Goal: Transaction & Acquisition: Purchase product/service

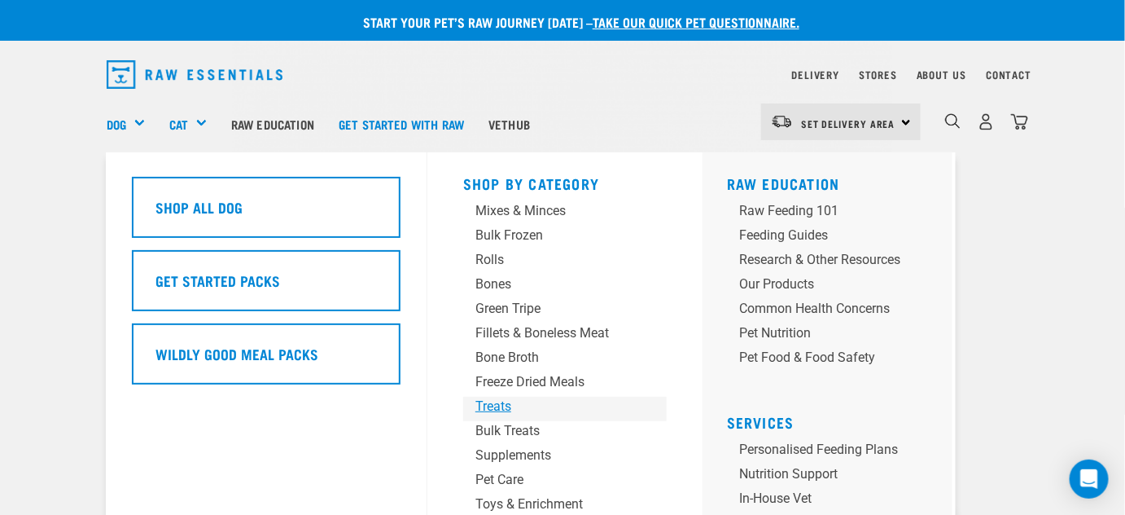
click at [502, 405] on div "Treats" at bounding box center [552, 407] width 152 height 20
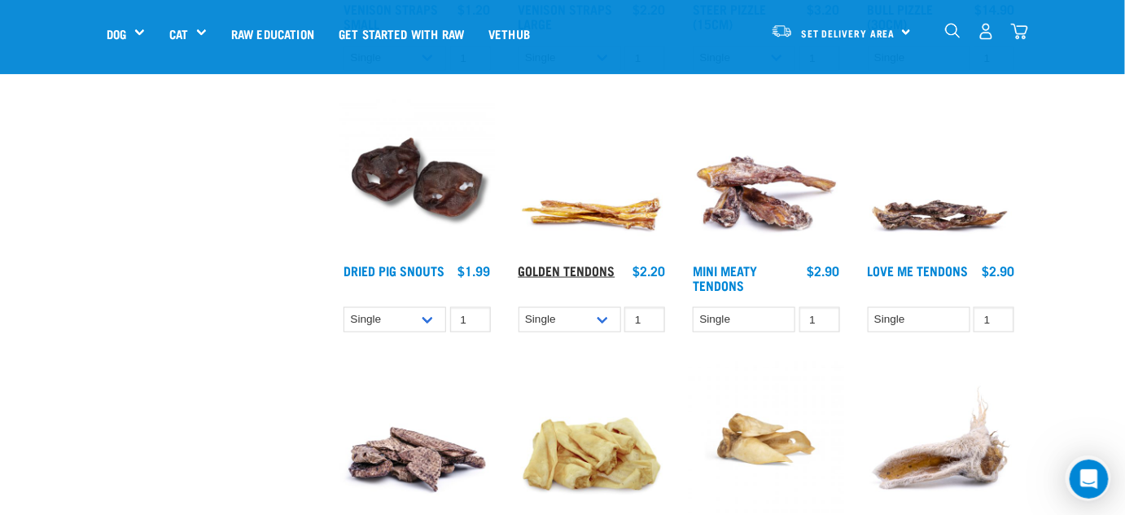
click at [567, 266] on link "Golden Tendons" at bounding box center [567, 269] width 97 height 7
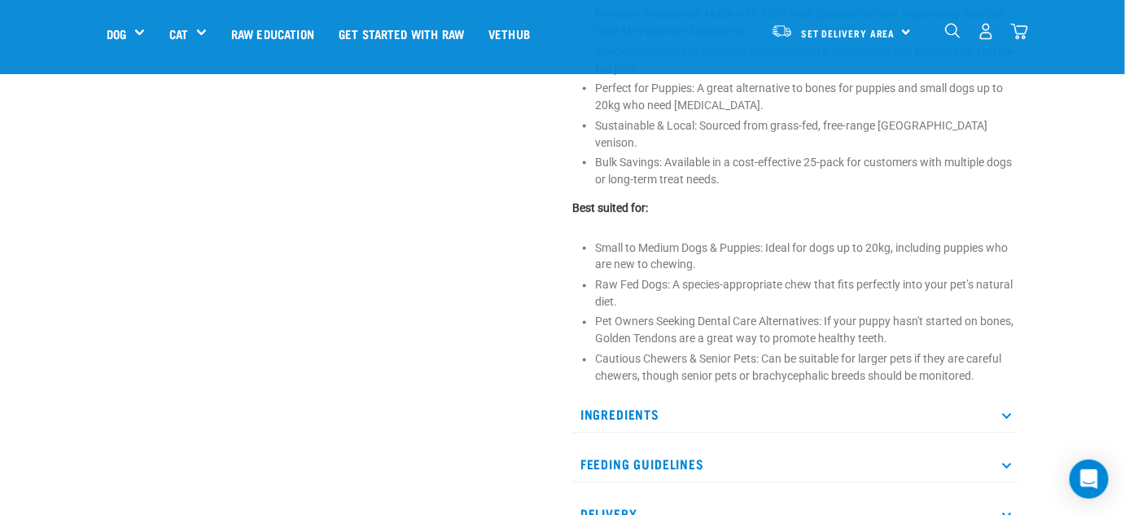
scroll to position [814, 0]
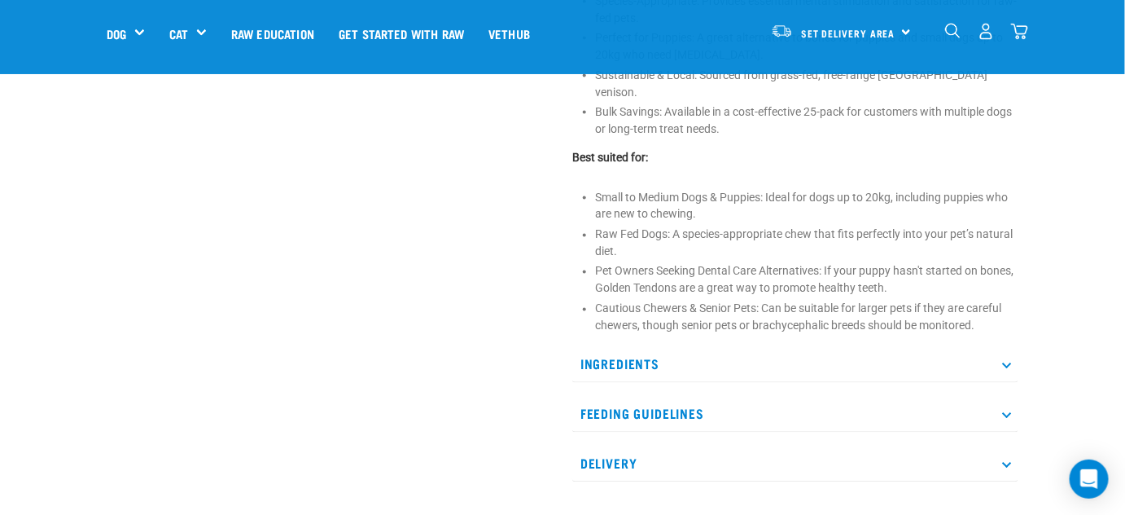
click at [1005, 409] on icon at bounding box center [1006, 413] width 9 height 9
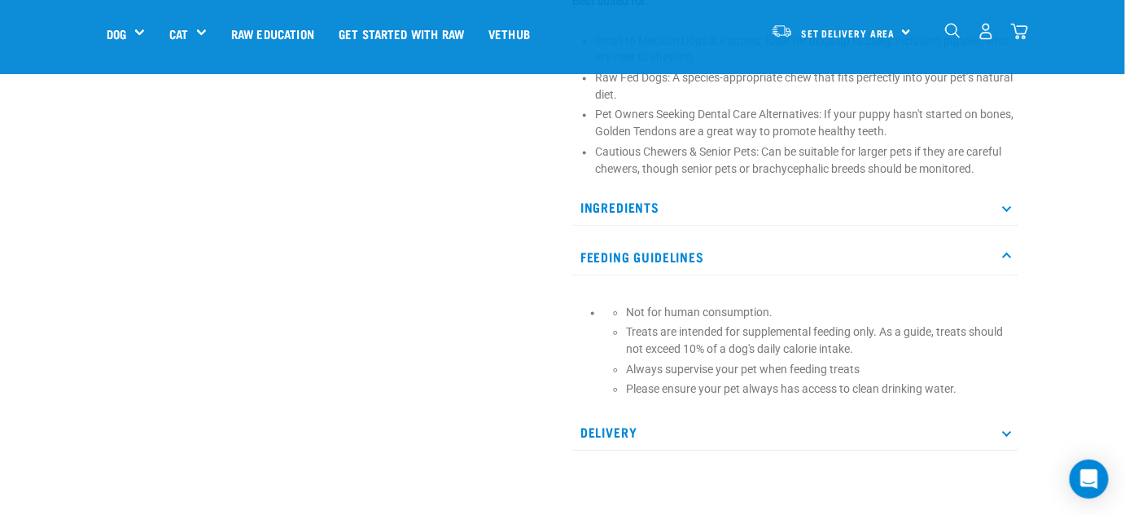
scroll to position [1036, 0]
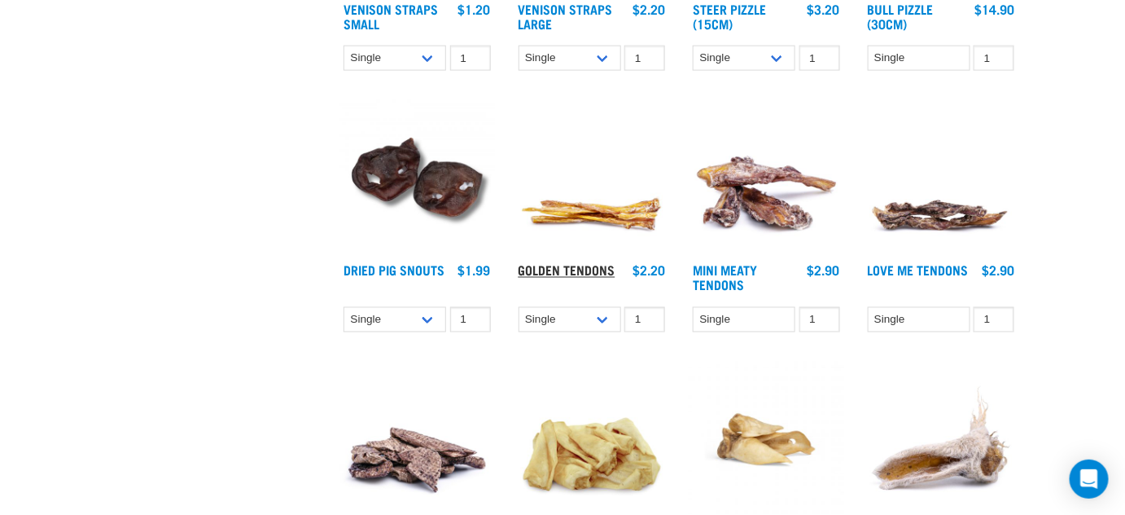
click at [580, 269] on link "Golden Tendons" at bounding box center [567, 269] width 97 height 7
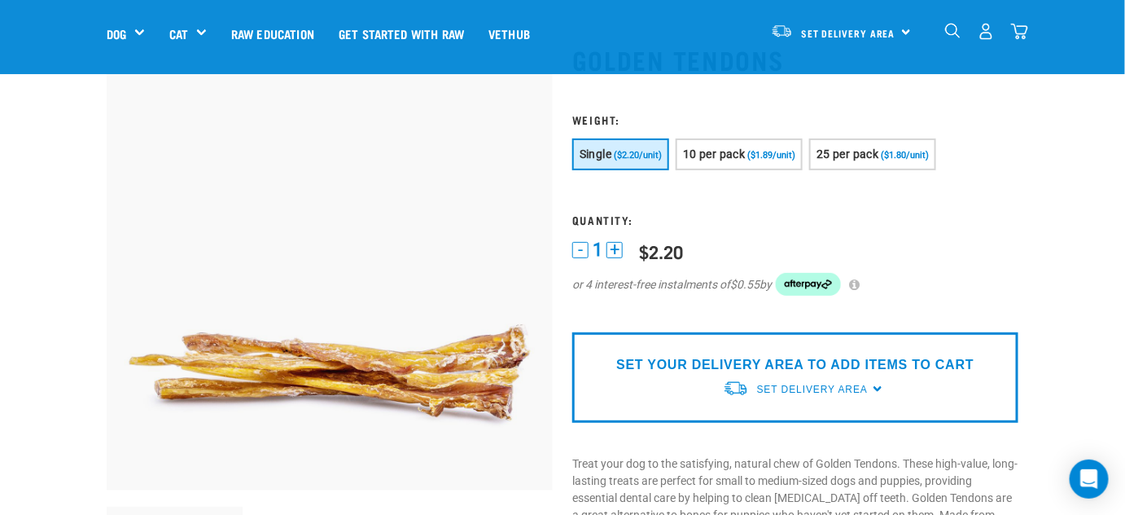
scroll to position [73, 0]
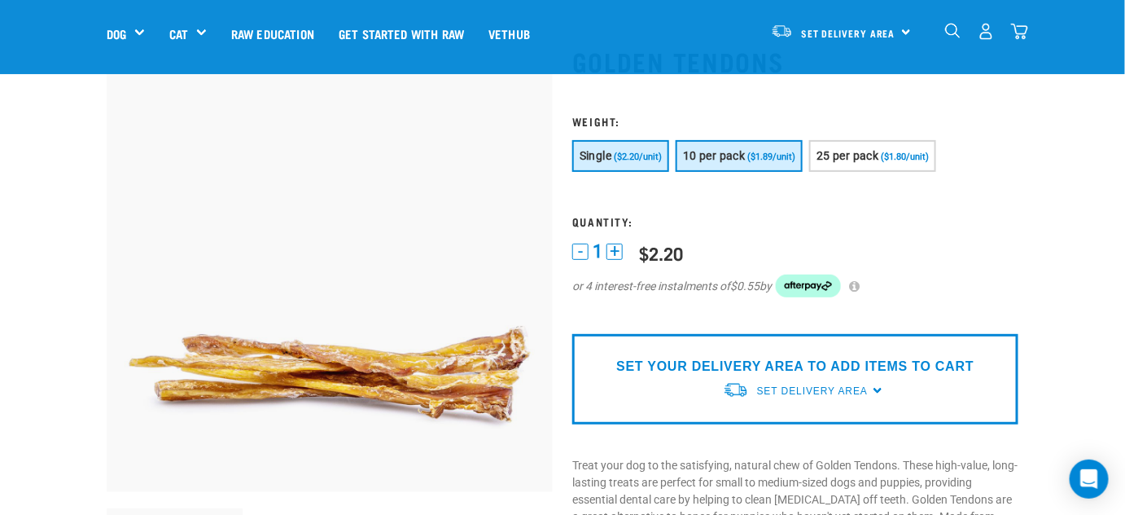
click at [728, 151] on span "10 per pack" at bounding box center [714, 155] width 62 height 13
click at [367, 254] on img at bounding box center [330, 269] width 446 height 446
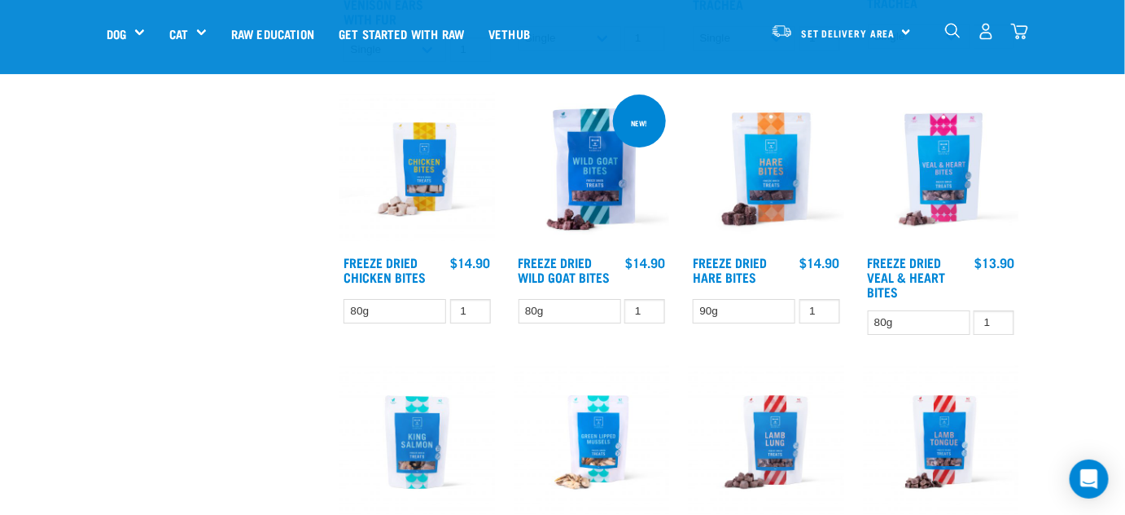
scroll to position [1743, 0]
click at [552, 265] on link "Freeze Dried Wild Goat Bites" at bounding box center [565, 269] width 92 height 22
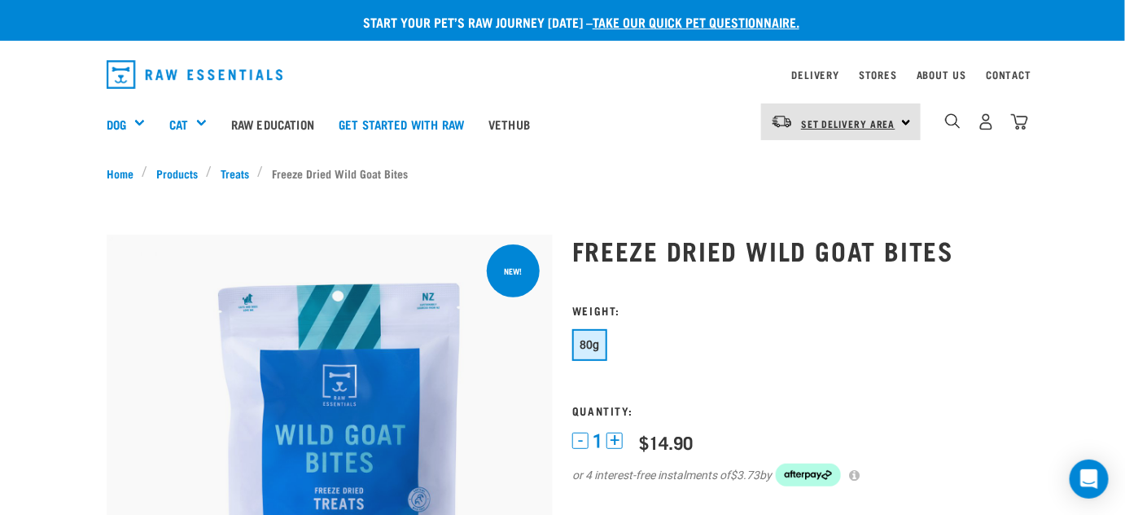
click at [821, 121] on span "Set Delivery Area" at bounding box center [848, 124] width 94 height 6
click at [797, 205] on link "[GEOGRAPHIC_DATA]" at bounding box center [839, 204] width 156 height 36
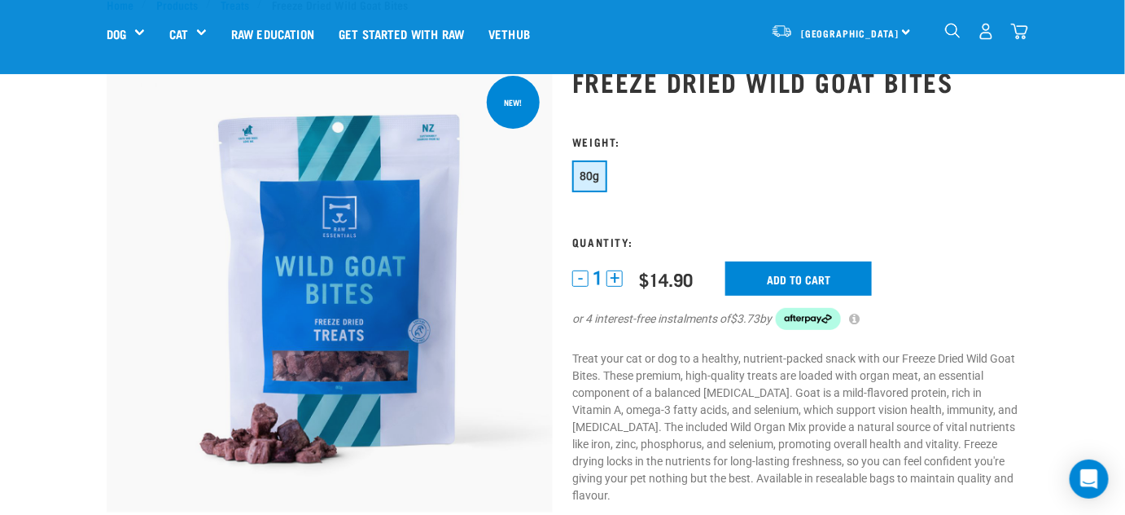
scroll to position [147, 0]
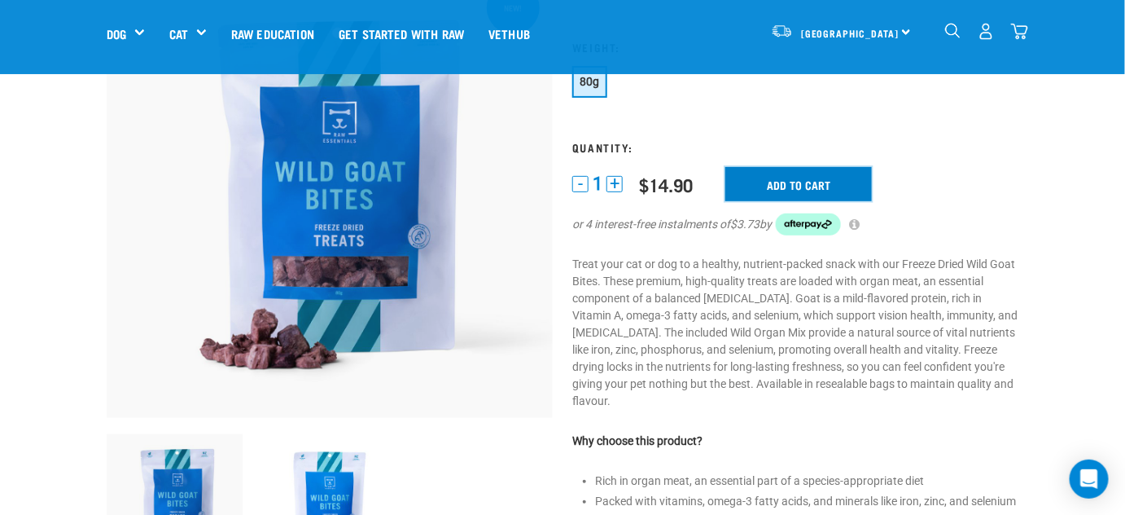
click at [778, 186] on input "Add to cart" at bounding box center [799, 184] width 147 height 34
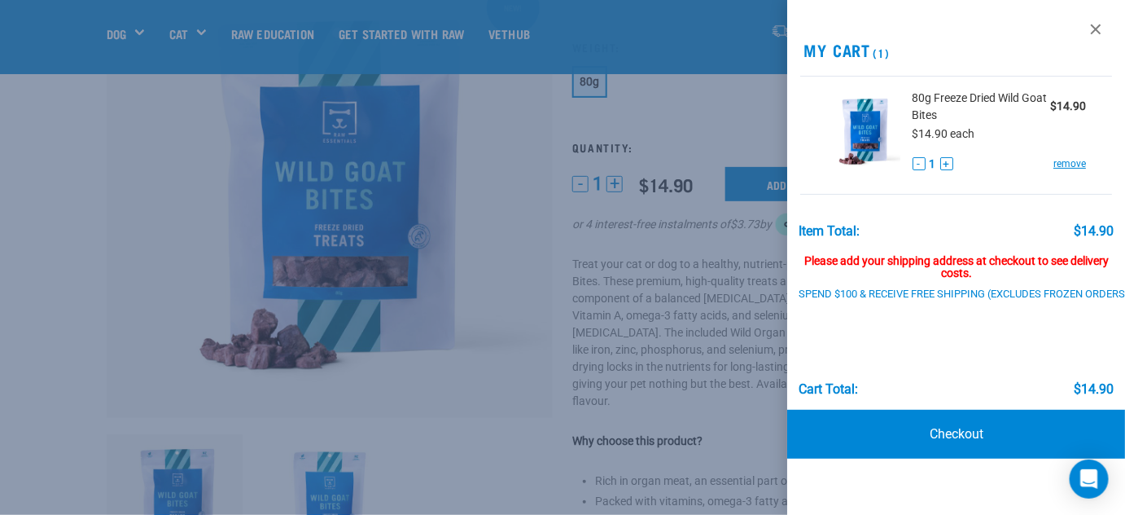
click at [480, 186] on div at bounding box center [562, 257] width 1125 height 515
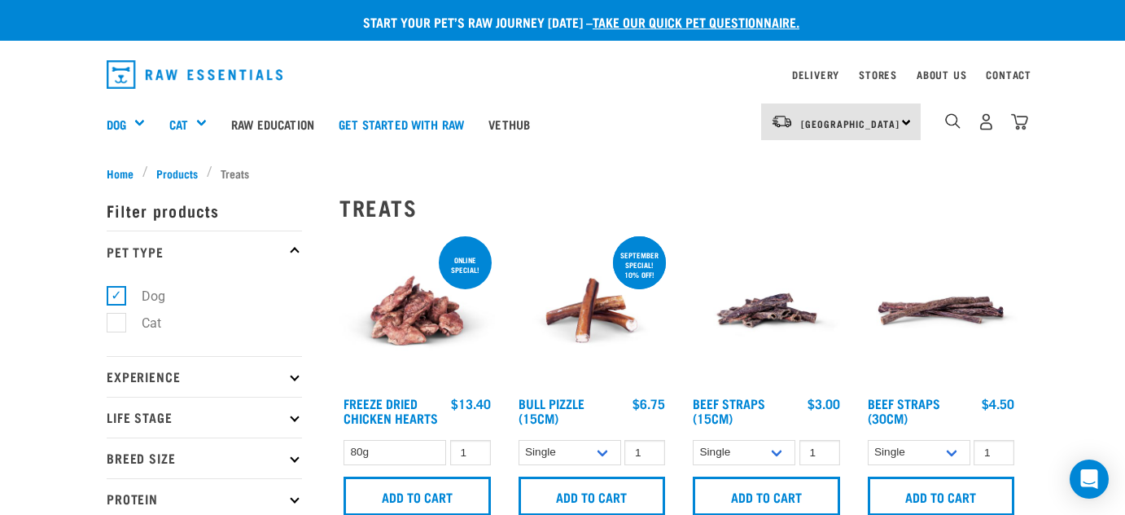
select select
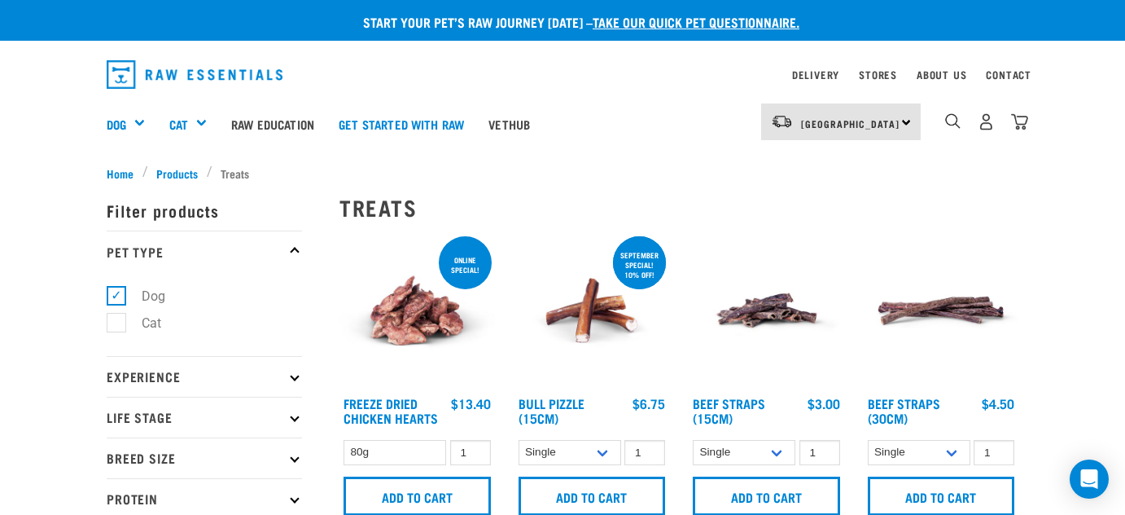
select select
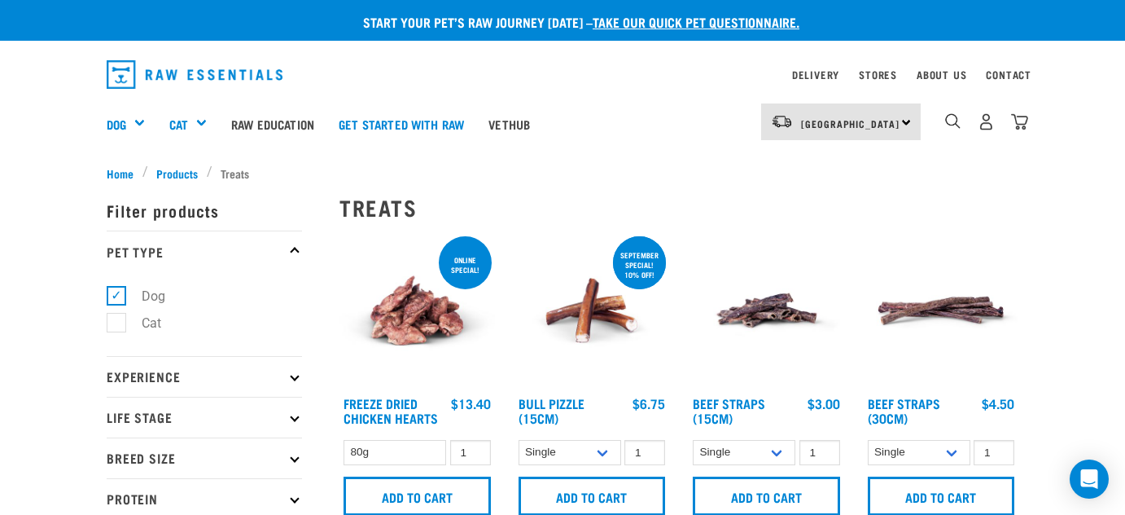
select select
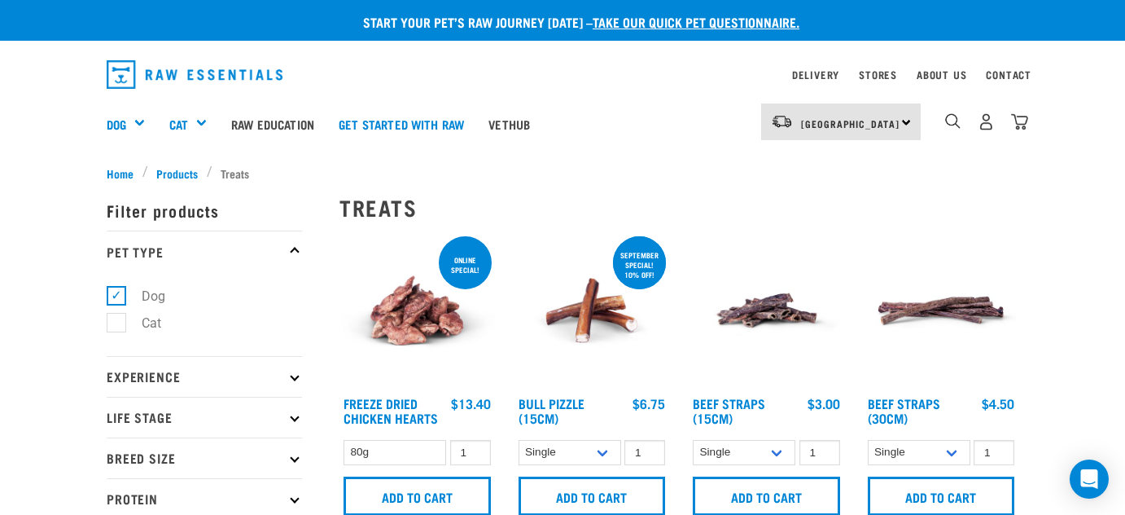
select select
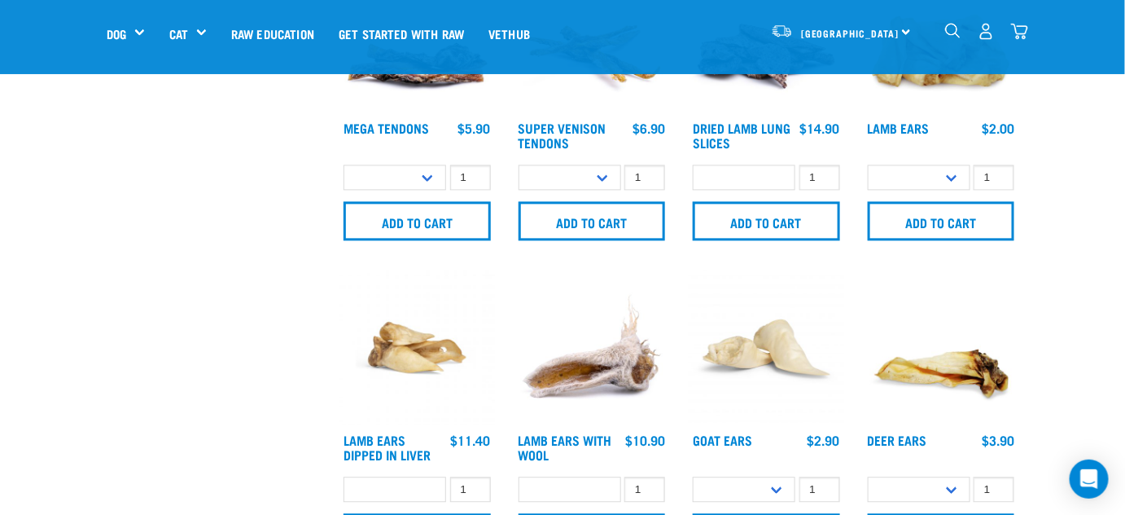
scroll to position [971, 0]
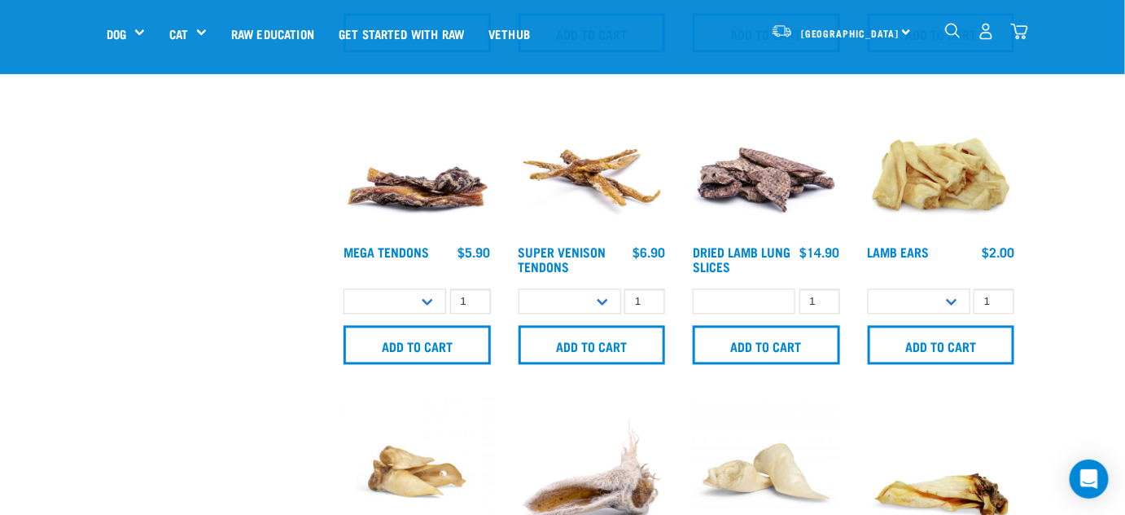
click at [1018, 28] on img "dropdown navigation" at bounding box center [1019, 31] width 17 height 17
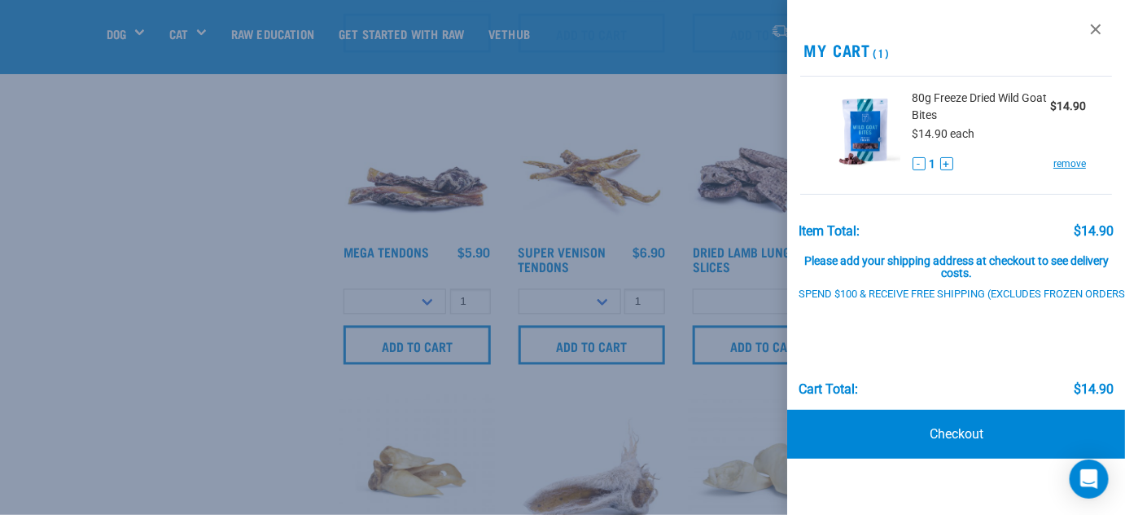
click at [679, 125] on div at bounding box center [562, 257] width 1125 height 515
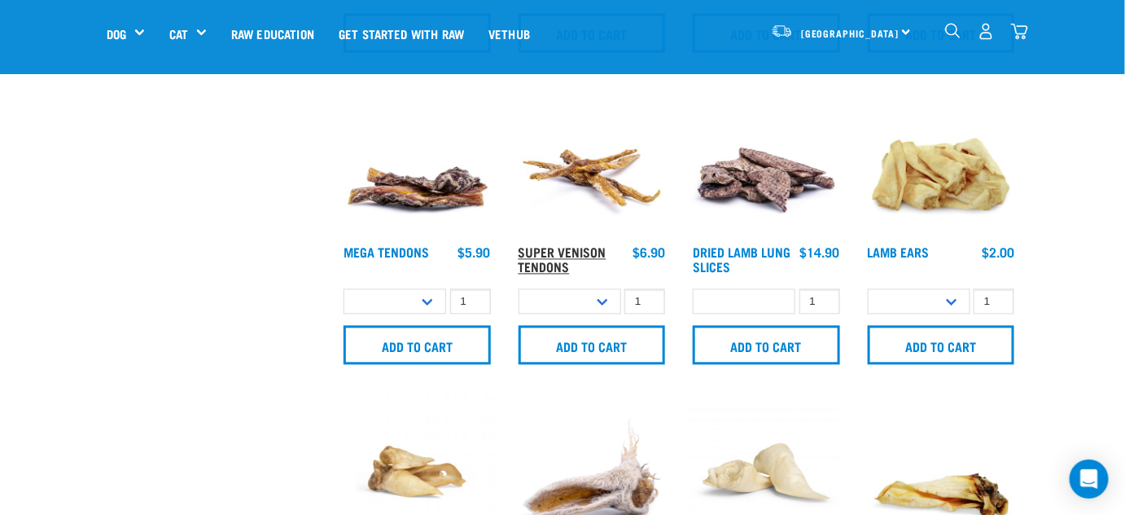
click at [554, 249] on link "Super Venison Tendons" at bounding box center [563, 259] width 88 height 22
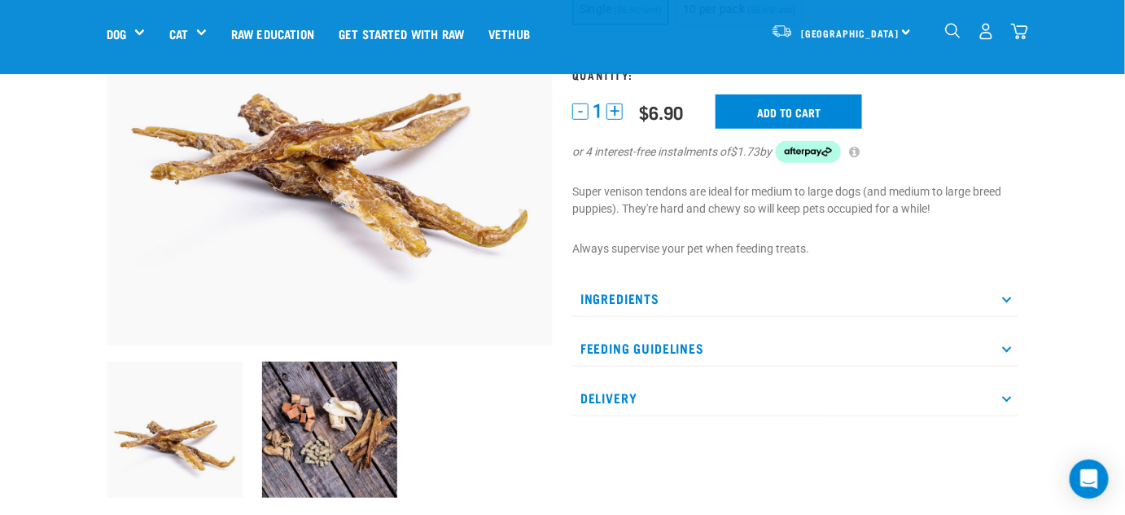
scroll to position [221, 0]
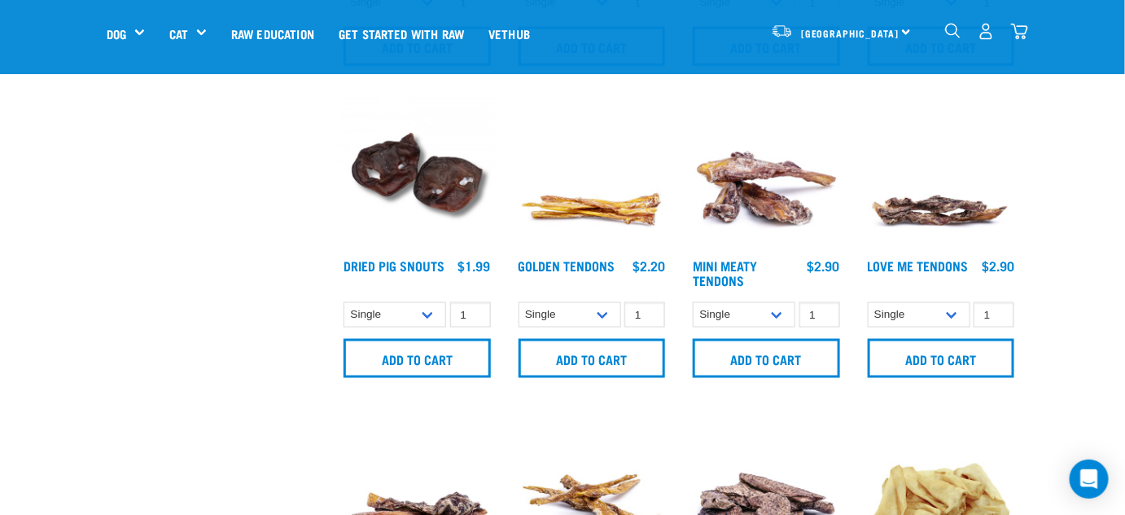
scroll to position [632, 0]
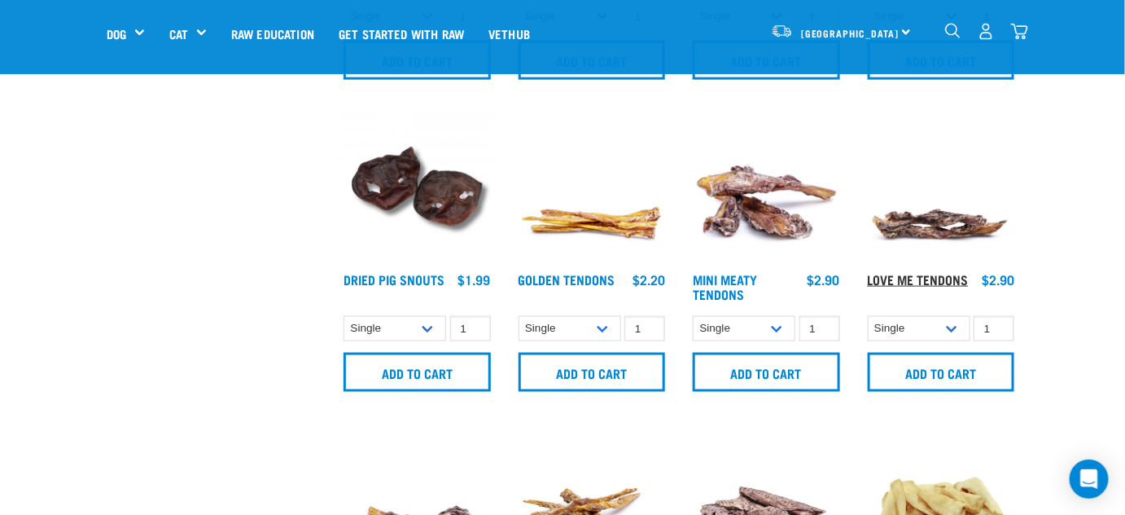
click at [892, 275] on link "Love Me Tendons" at bounding box center [918, 278] width 101 height 7
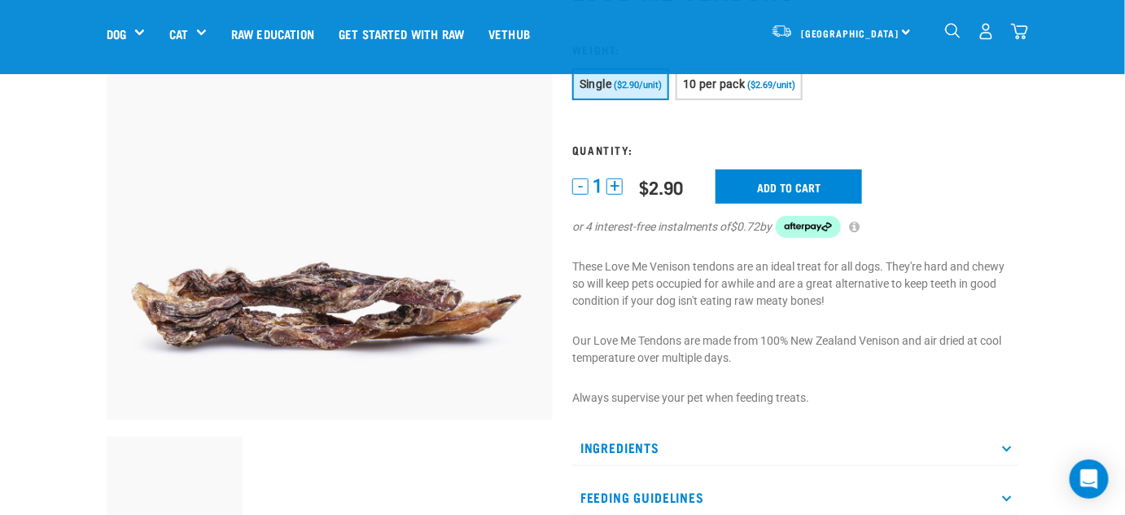
scroll to position [147, 0]
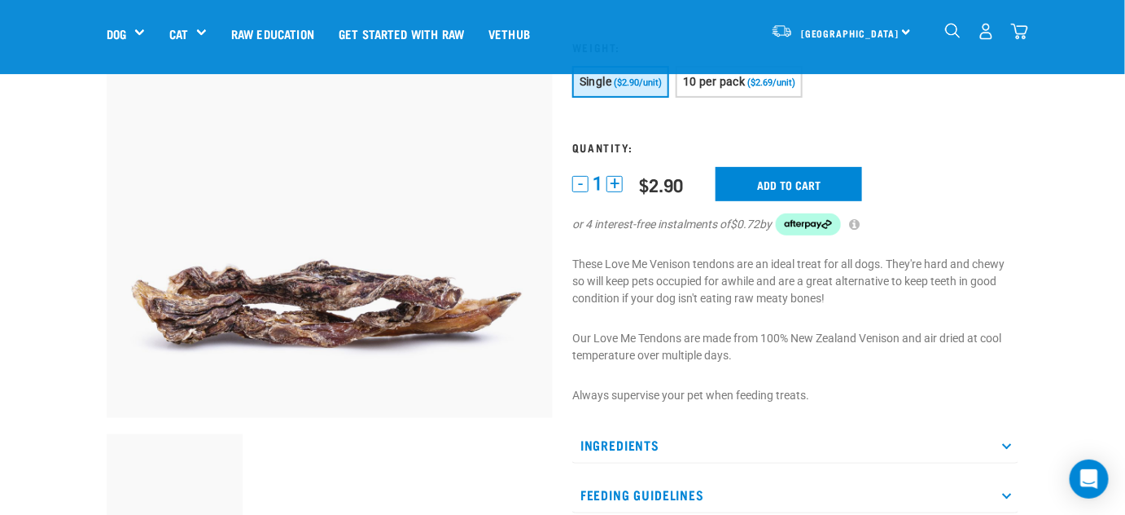
click at [1003, 443] on icon at bounding box center [1006, 445] width 9 height 9
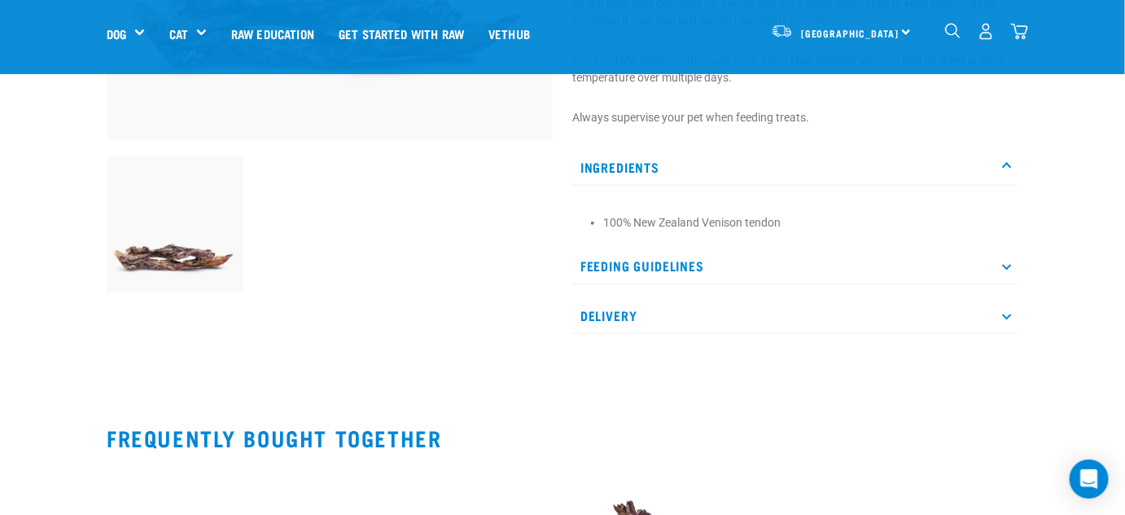
scroll to position [444, 0]
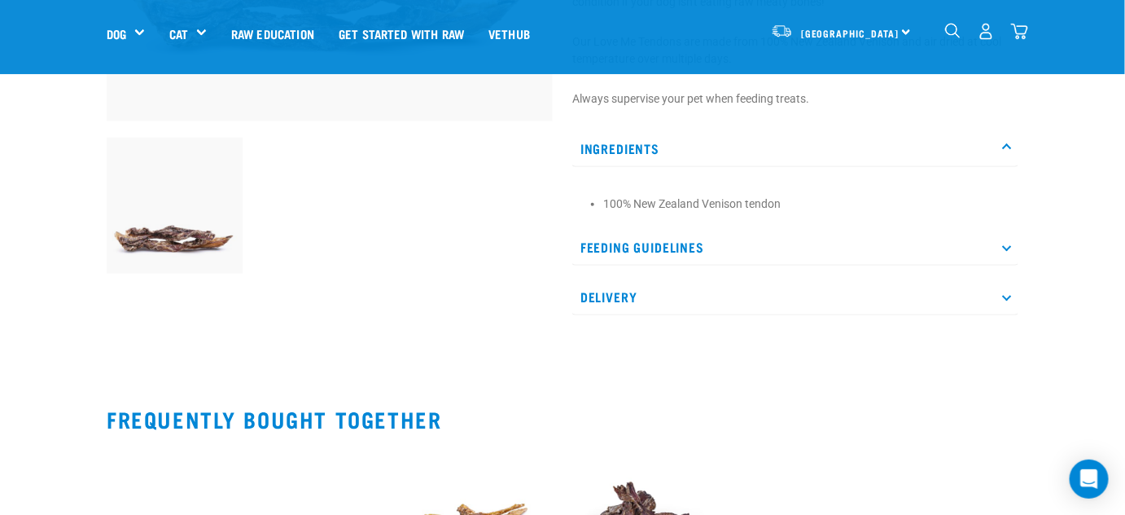
click at [1006, 245] on icon at bounding box center [1006, 247] width 9 height 9
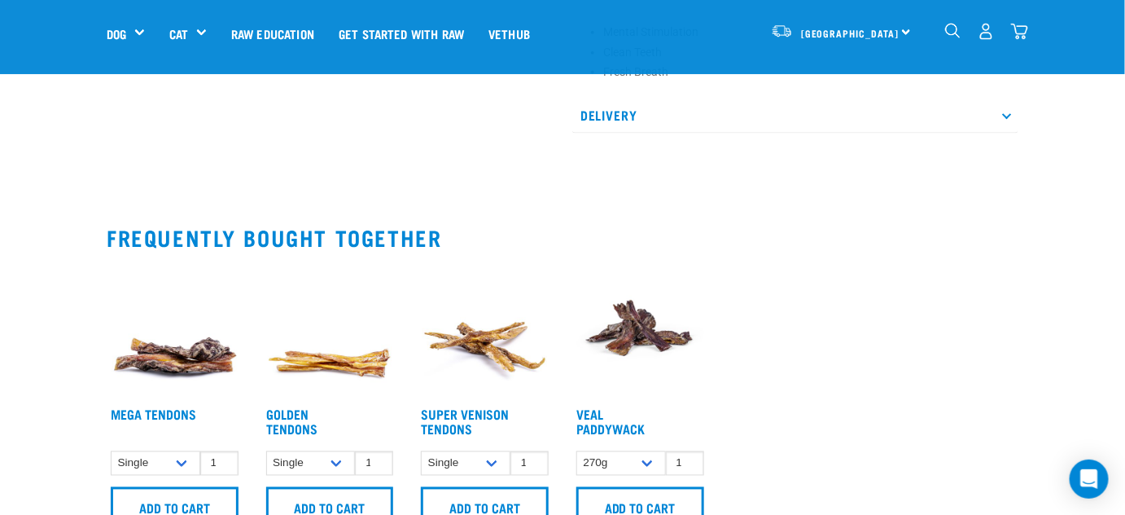
scroll to position [740, 0]
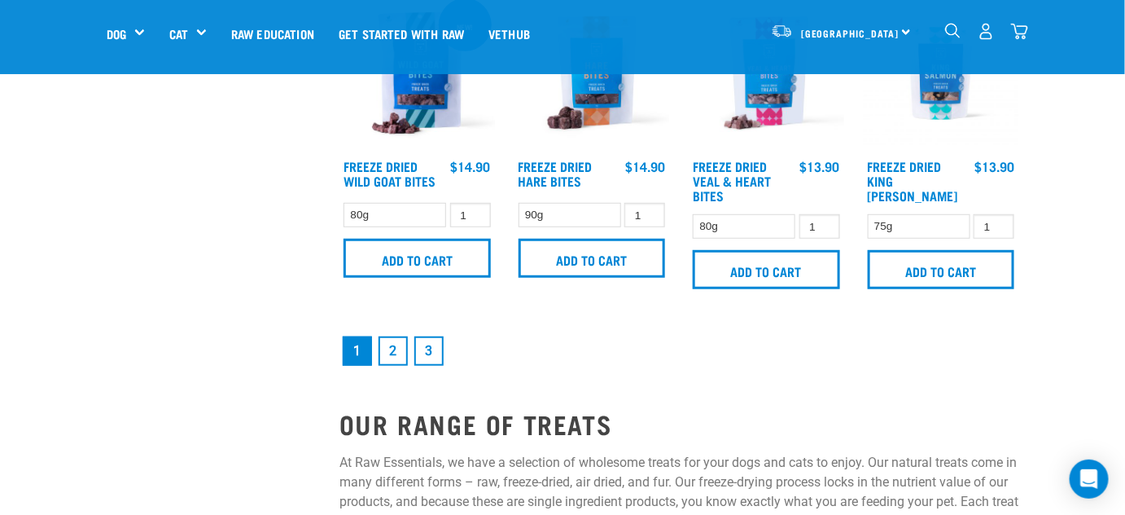
scroll to position [2319, 0]
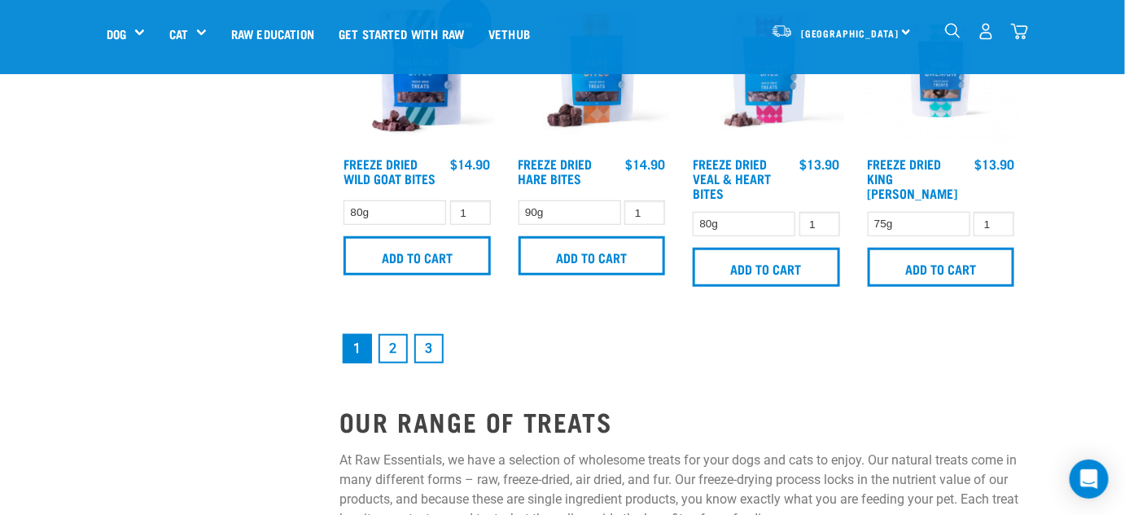
click at [392, 344] on link "2" at bounding box center [393, 348] width 29 height 29
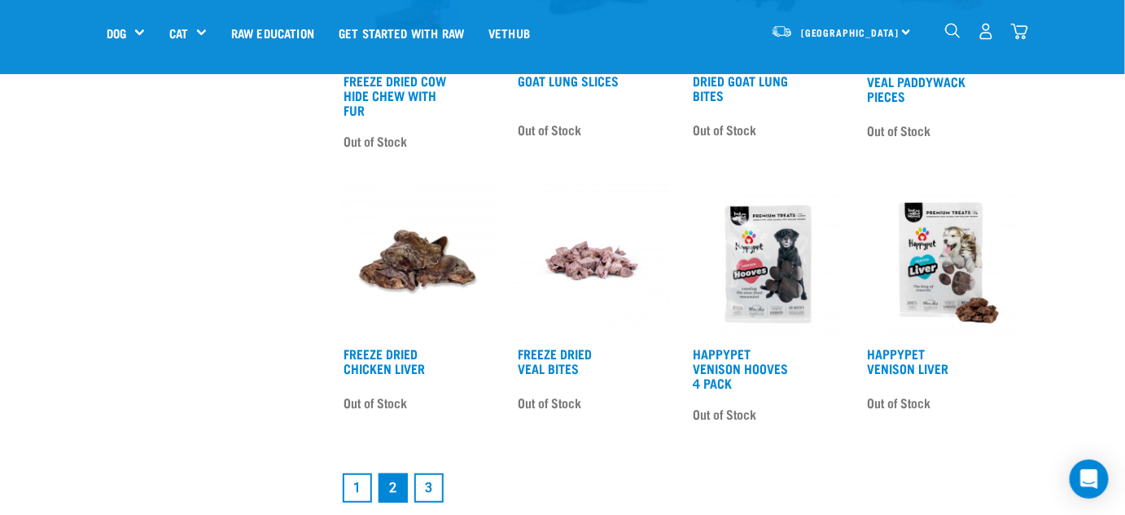
scroll to position [2220, 0]
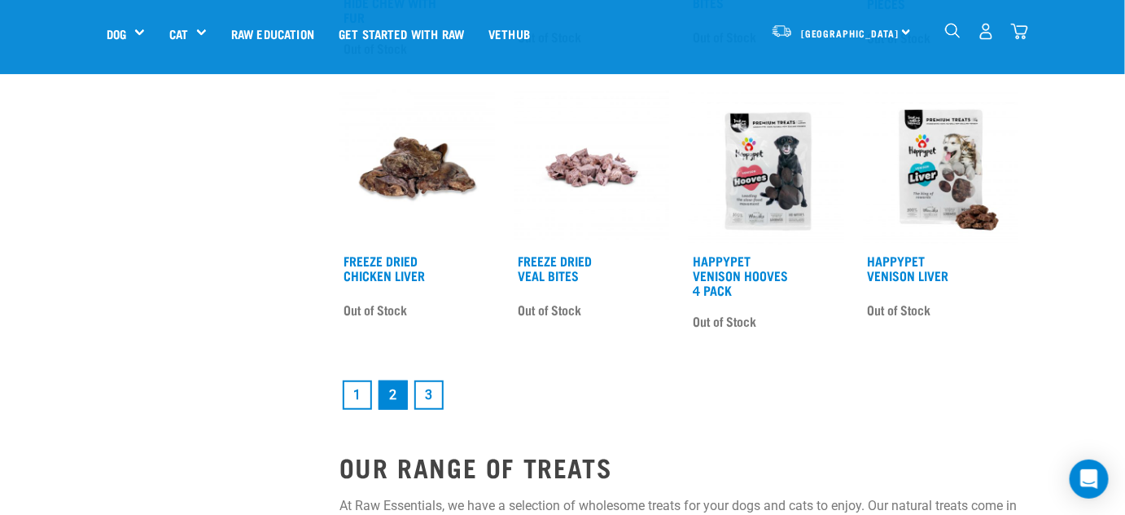
click at [422, 390] on link "3" at bounding box center [428, 394] width 29 height 29
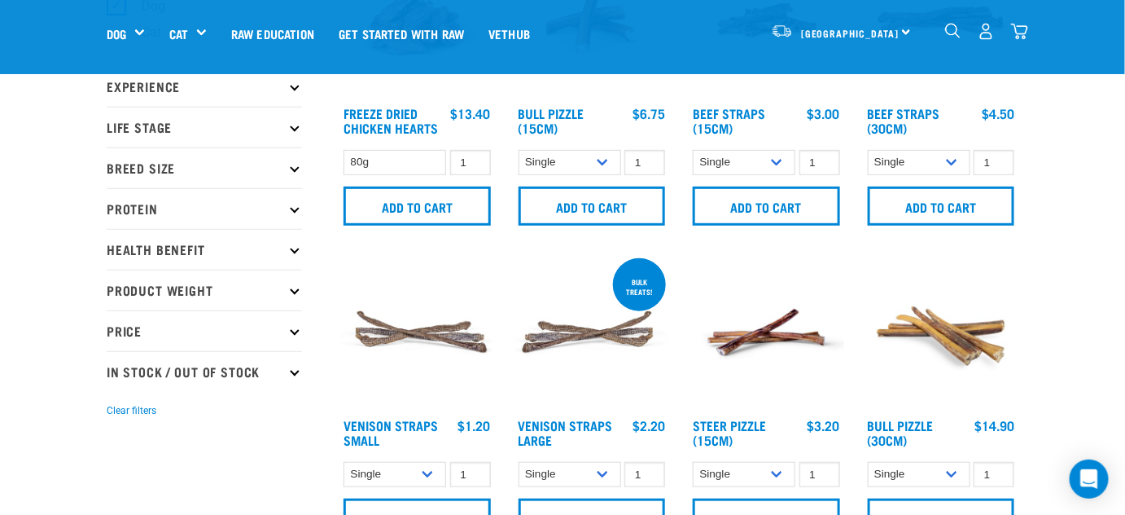
scroll to position [221, 0]
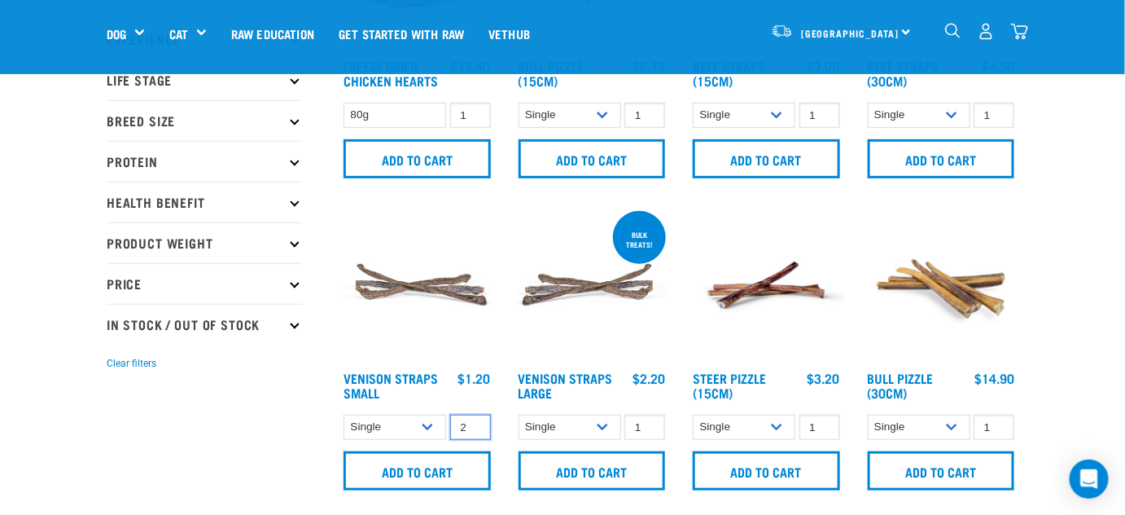
click at [472, 422] on input "2" at bounding box center [470, 426] width 41 height 25
click at [472, 422] on input "3" at bounding box center [470, 426] width 41 height 25
type input "4"
click at [472, 422] on input "4" at bounding box center [470, 426] width 41 height 25
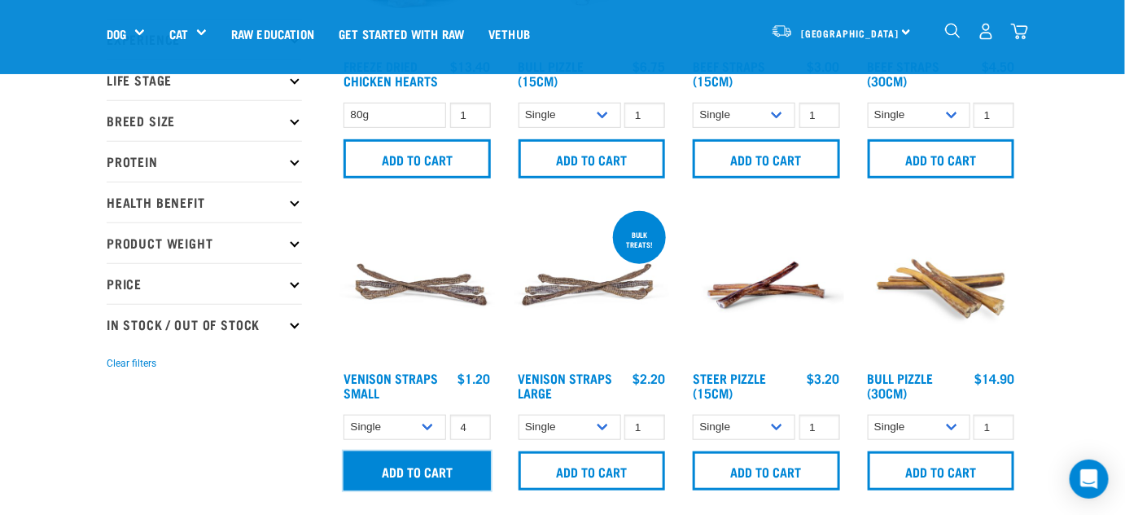
click at [412, 472] on input "Add to cart" at bounding box center [417, 470] width 147 height 39
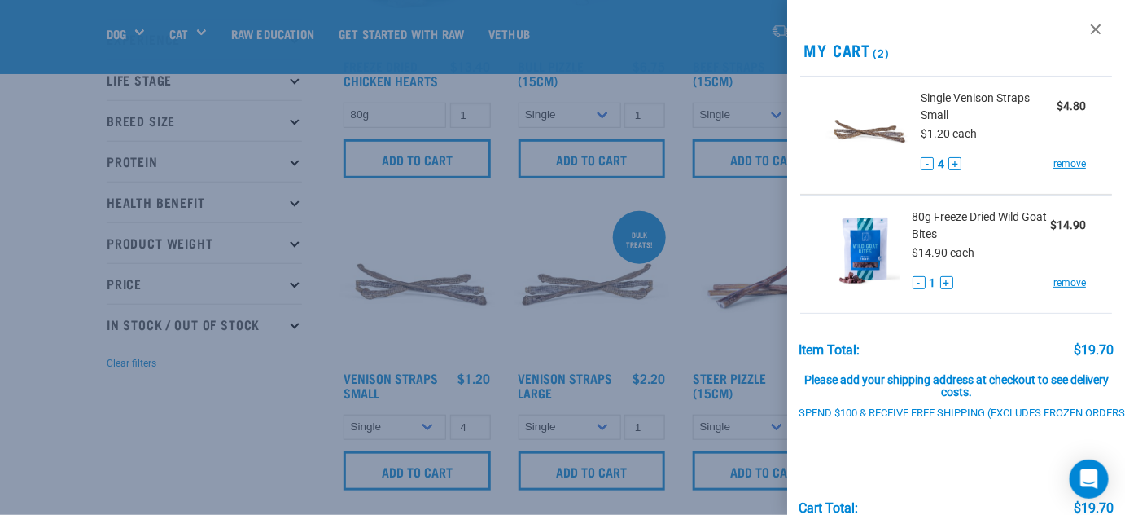
click at [291, 368] on div at bounding box center [562, 257] width 1125 height 515
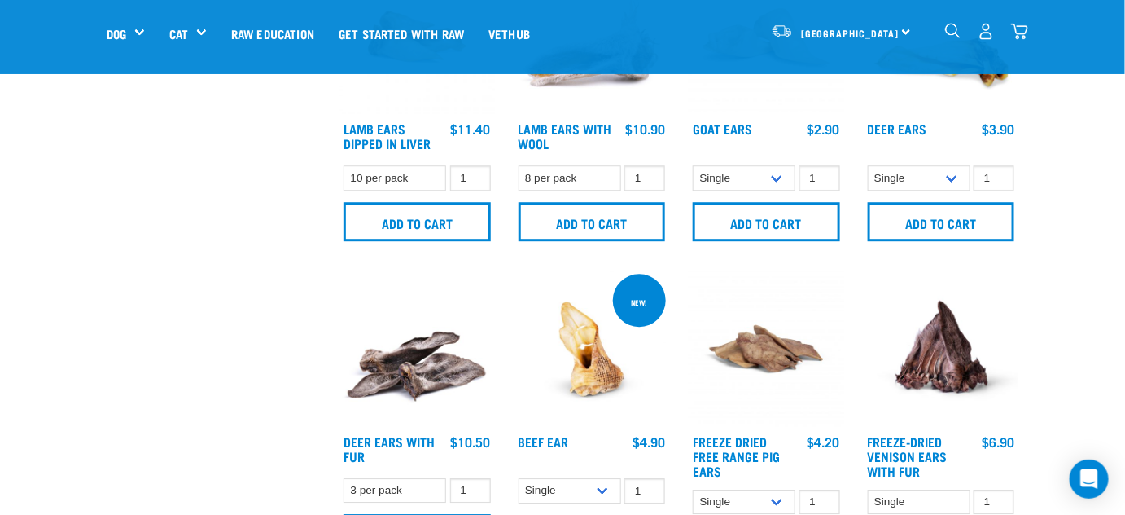
scroll to position [1258, 0]
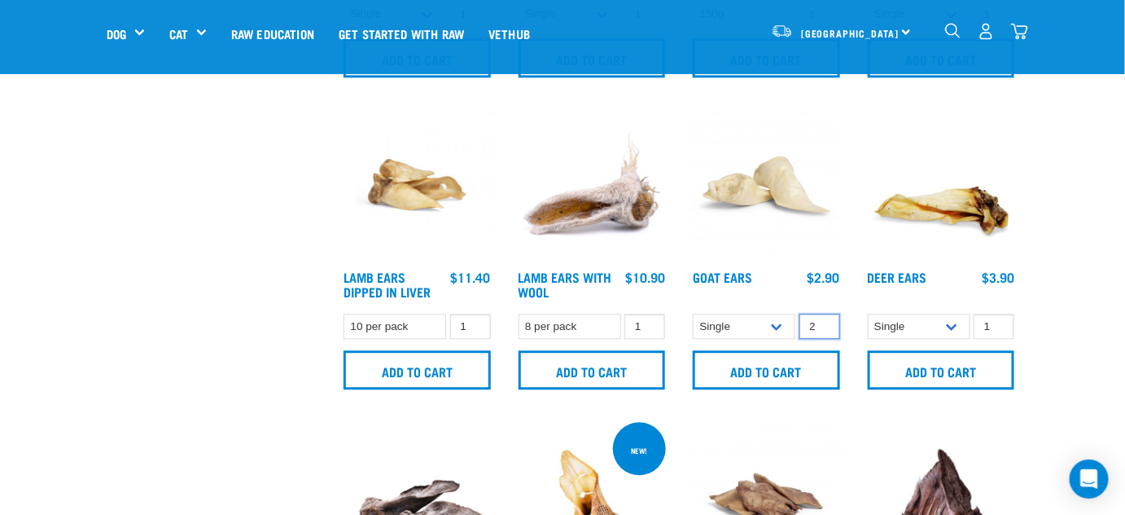
type input "2"
click at [821, 317] on input "2" at bounding box center [820, 325] width 41 height 25
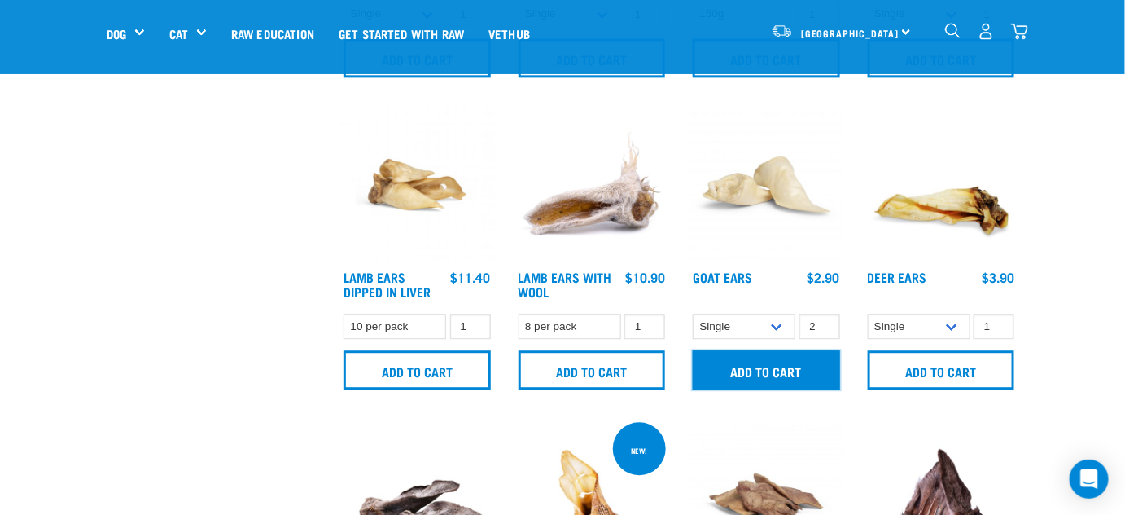
click at [766, 365] on input "Add to cart" at bounding box center [766, 369] width 147 height 39
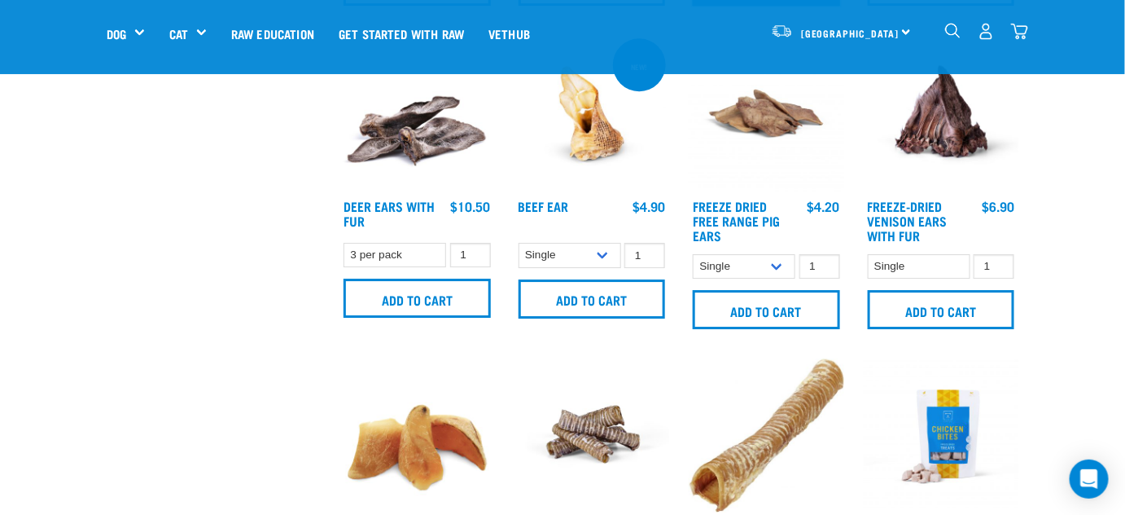
scroll to position [1702, 0]
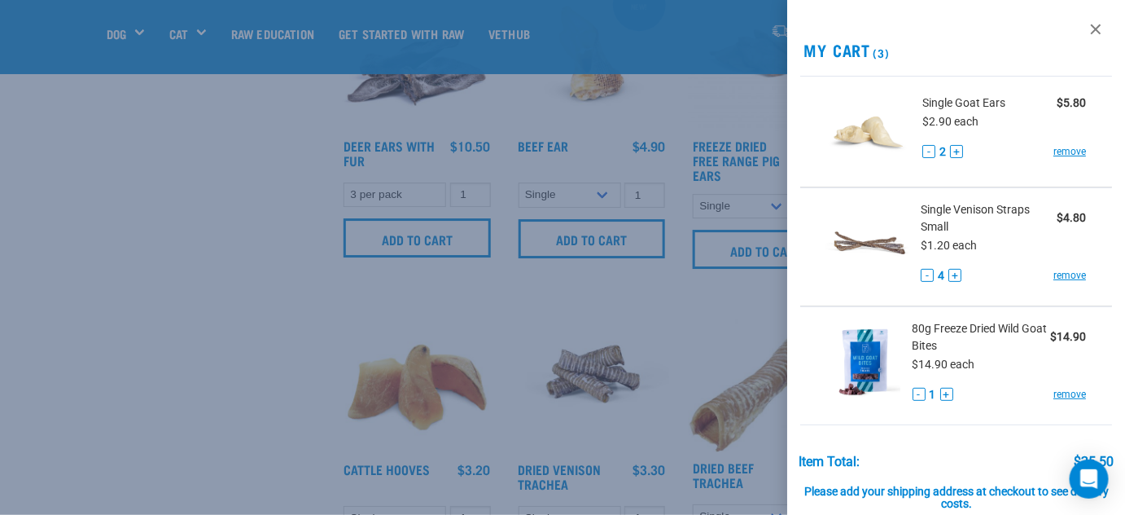
click at [481, 322] on div at bounding box center [562, 257] width 1125 height 515
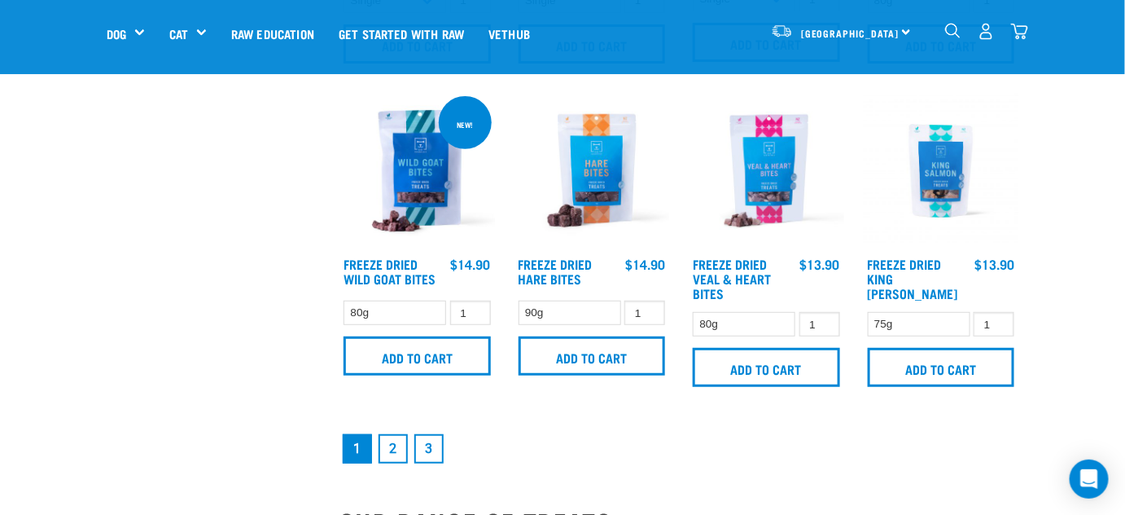
scroll to position [2220, 0]
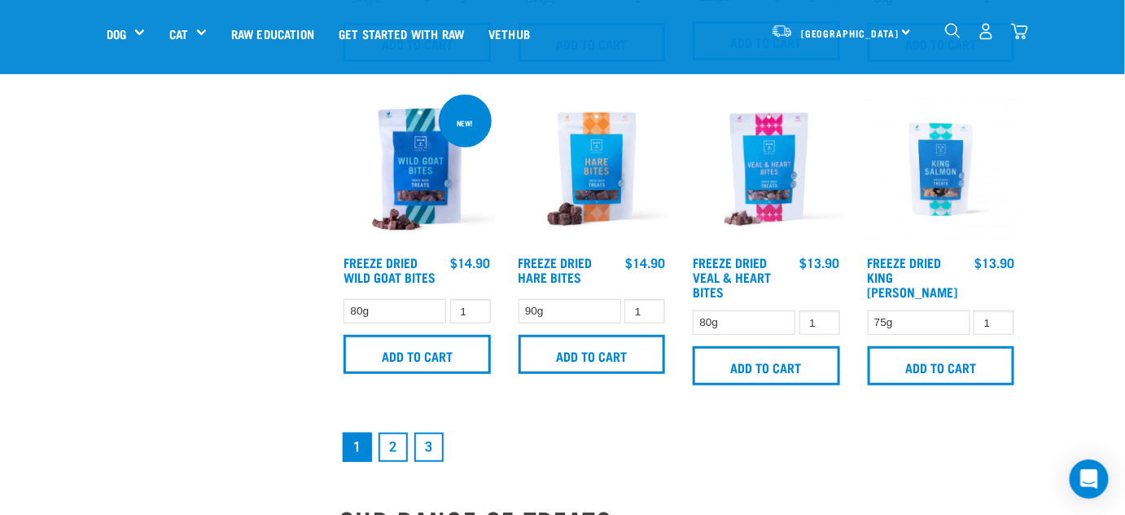
click at [384, 443] on link "2" at bounding box center [393, 446] width 29 height 29
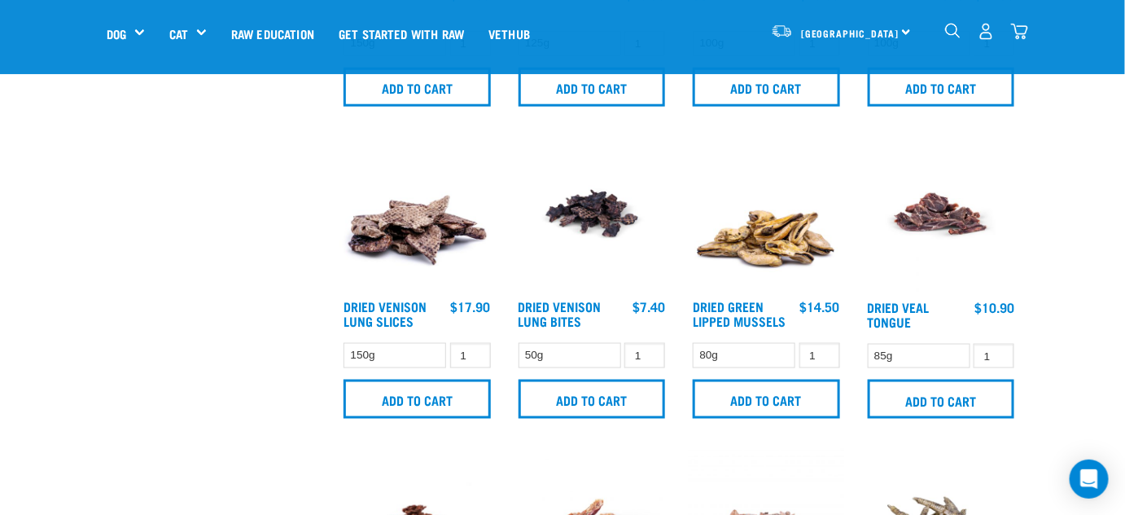
scroll to position [666, 0]
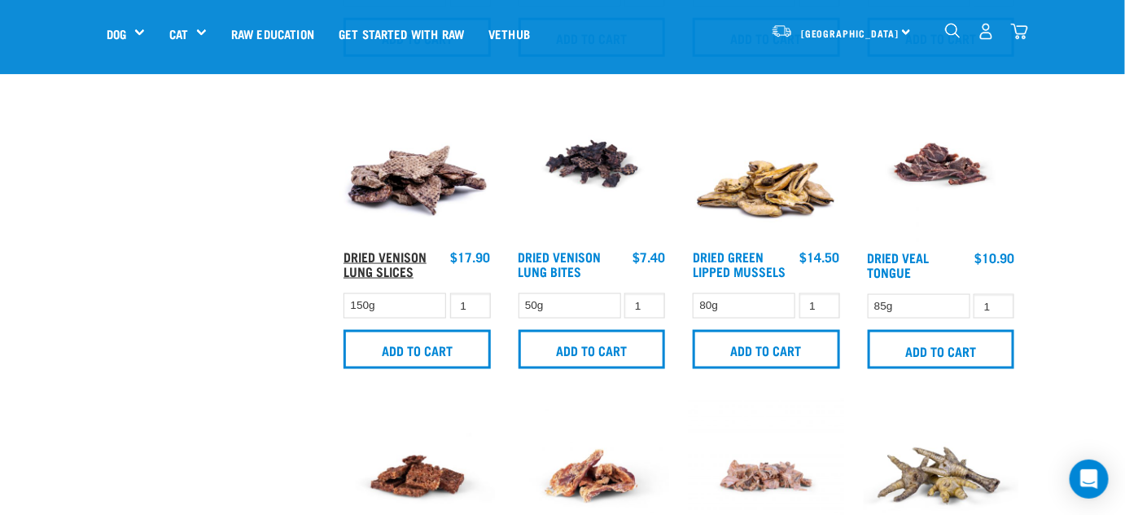
click at [373, 259] on link "Dried Venison Lung Slices" at bounding box center [385, 263] width 83 height 22
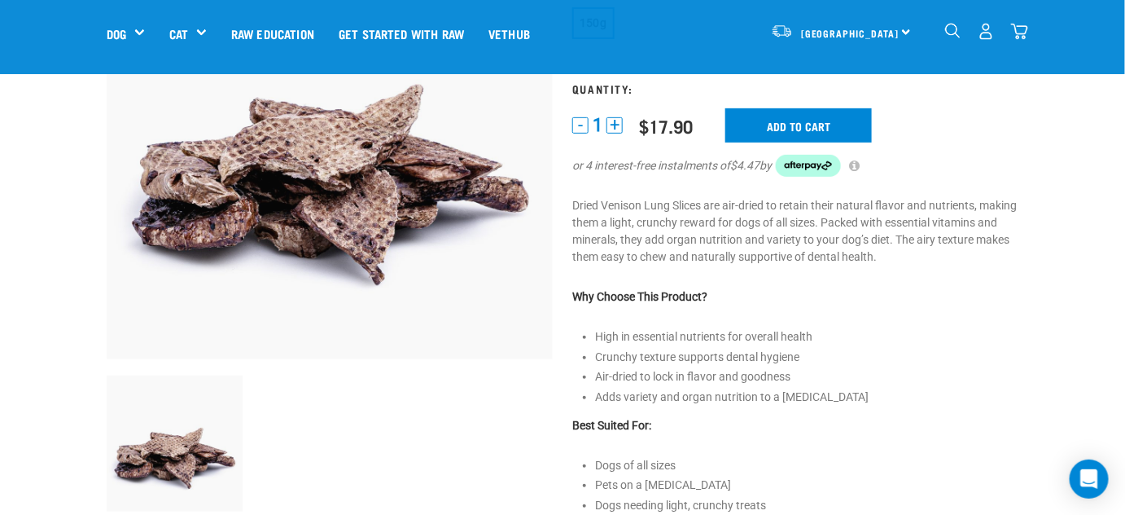
scroll to position [147, 0]
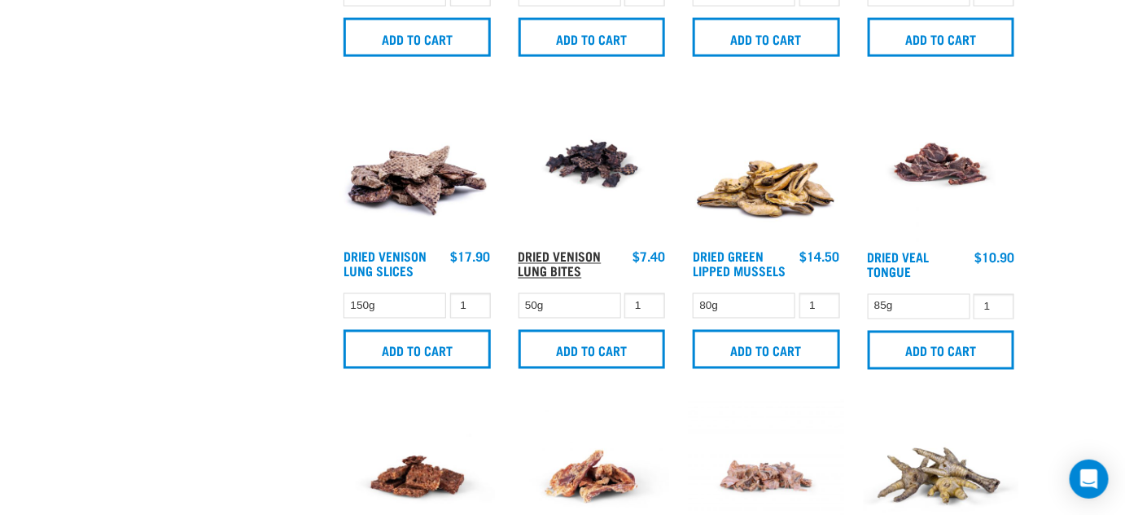
click at [547, 254] on link "Dried Venison Lung Bites" at bounding box center [560, 263] width 83 height 22
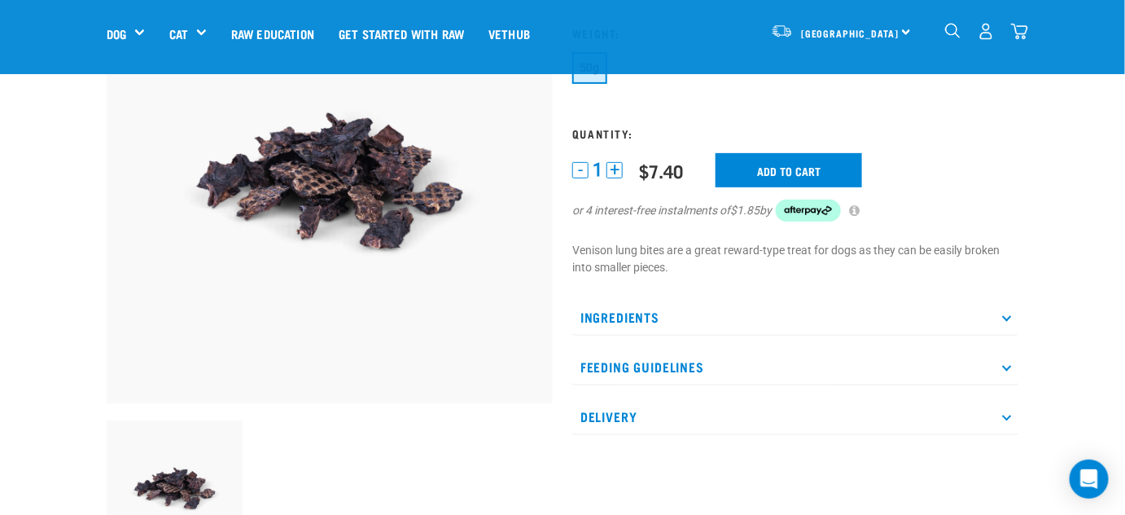
scroll to position [73, 0]
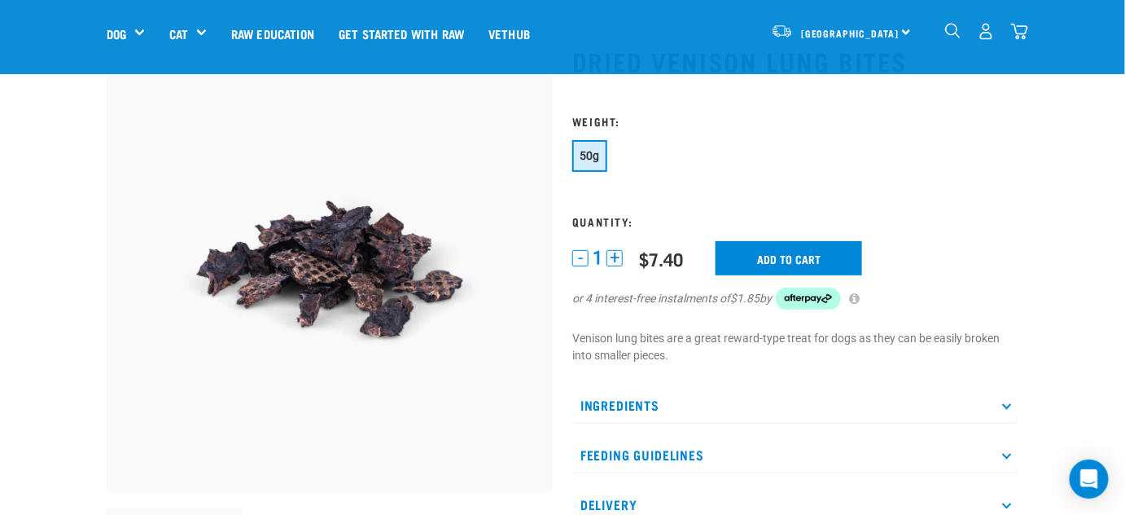
click at [1010, 403] on icon at bounding box center [1006, 405] width 9 height 9
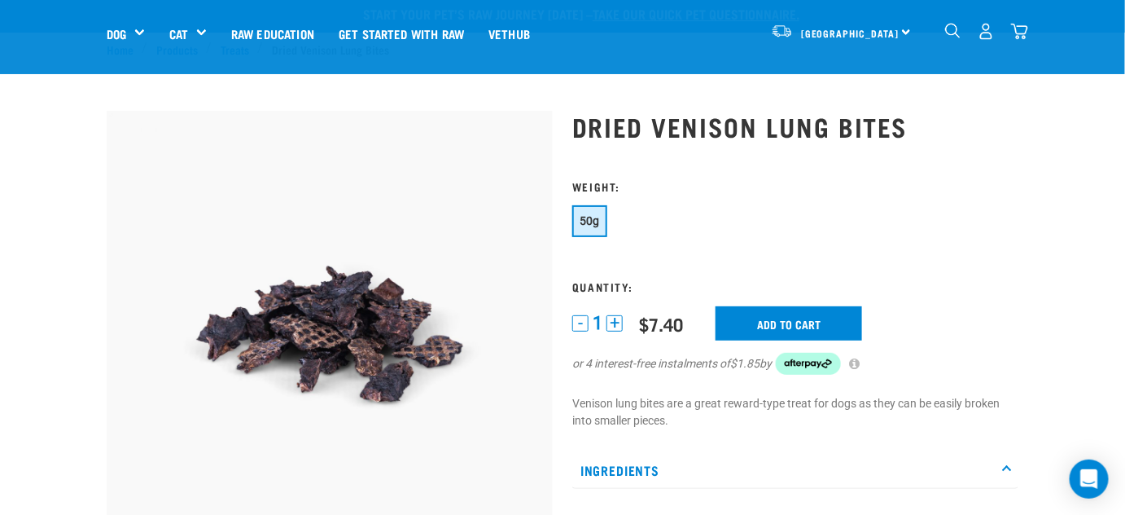
scroll to position [0, 0]
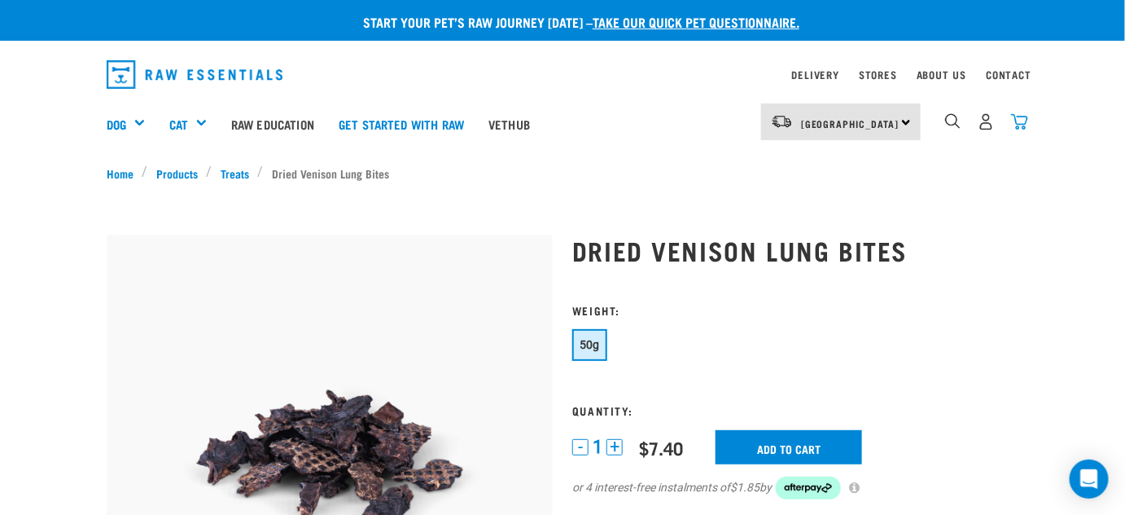
click at [1019, 122] on img "dropdown navigation" at bounding box center [1019, 121] width 17 height 17
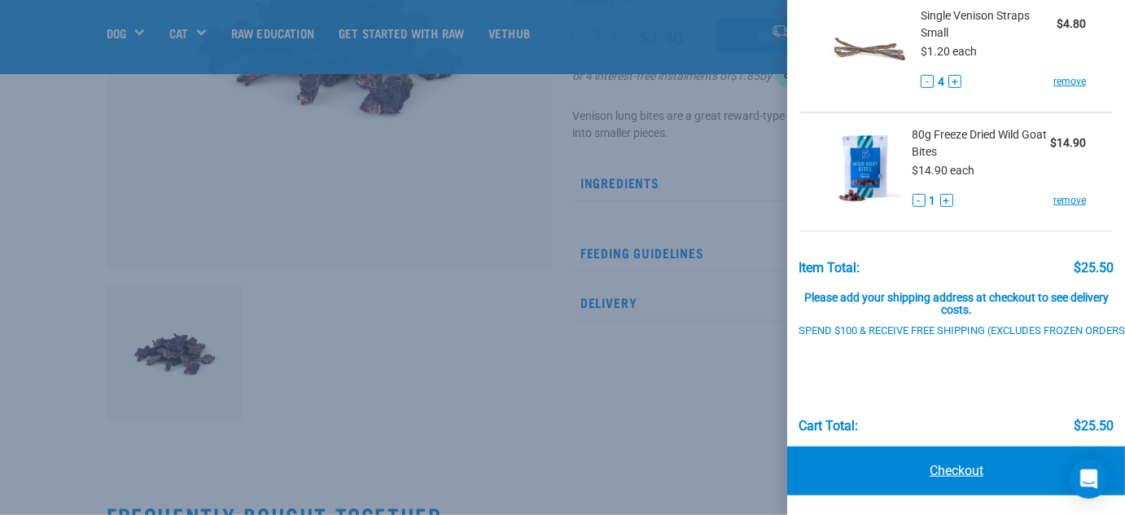
scroll to position [217, 0]
click at [960, 455] on link "Checkout" at bounding box center [956, 470] width 338 height 49
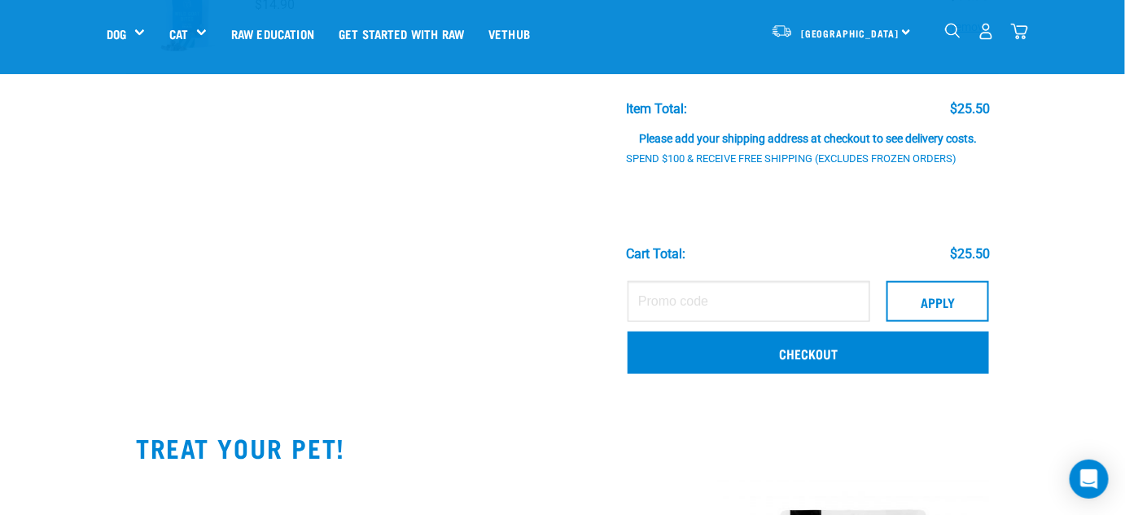
scroll to position [444, 0]
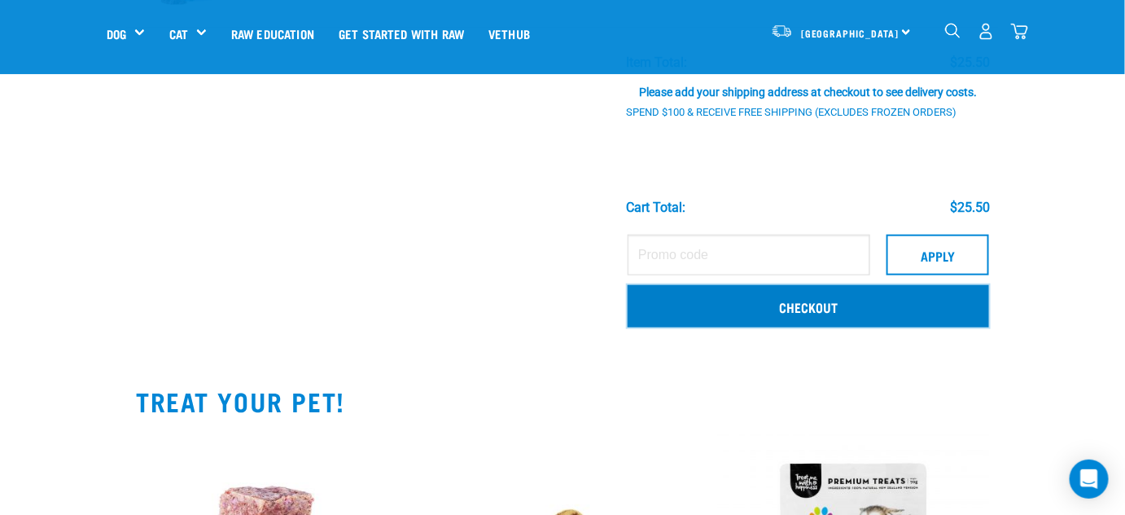
click at [798, 319] on link "Checkout" at bounding box center [809, 306] width 362 height 42
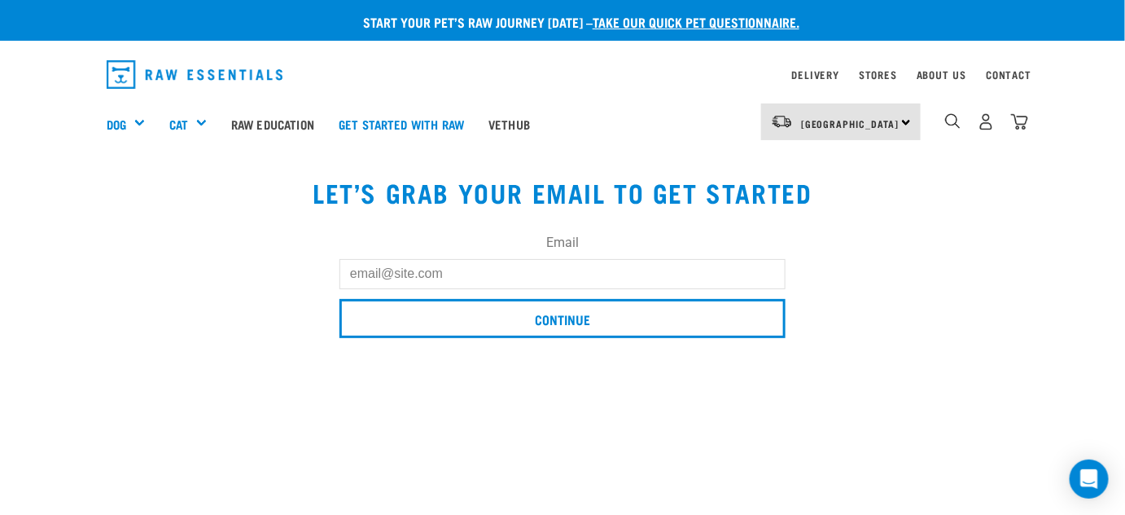
click at [350, 282] on input "Email" at bounding box center [563, 273] width 446 height 29
type input "h"
click at [982, 121] on img "dropdown navigation" at bounding box center [986, 121] width 17 height 17
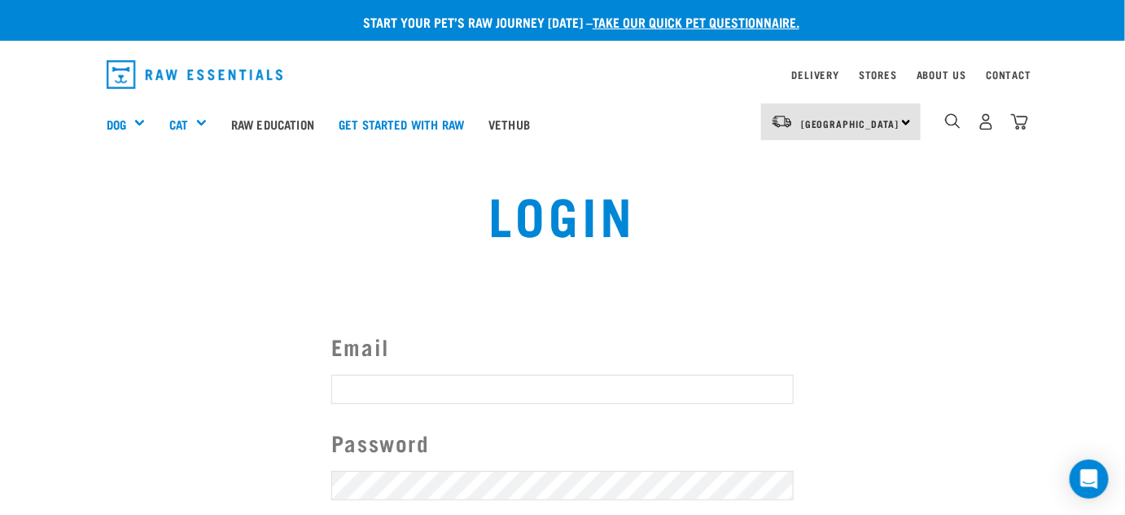
click at [373, 400] on input "Email" at bounding box center [562, 389] width 462 height 29
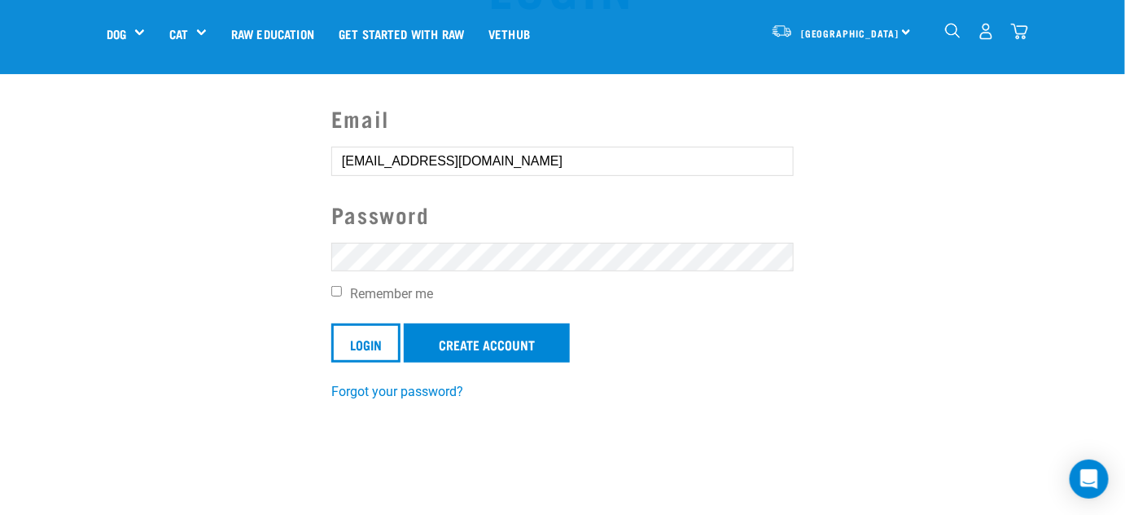
scroll to position [147, 0]
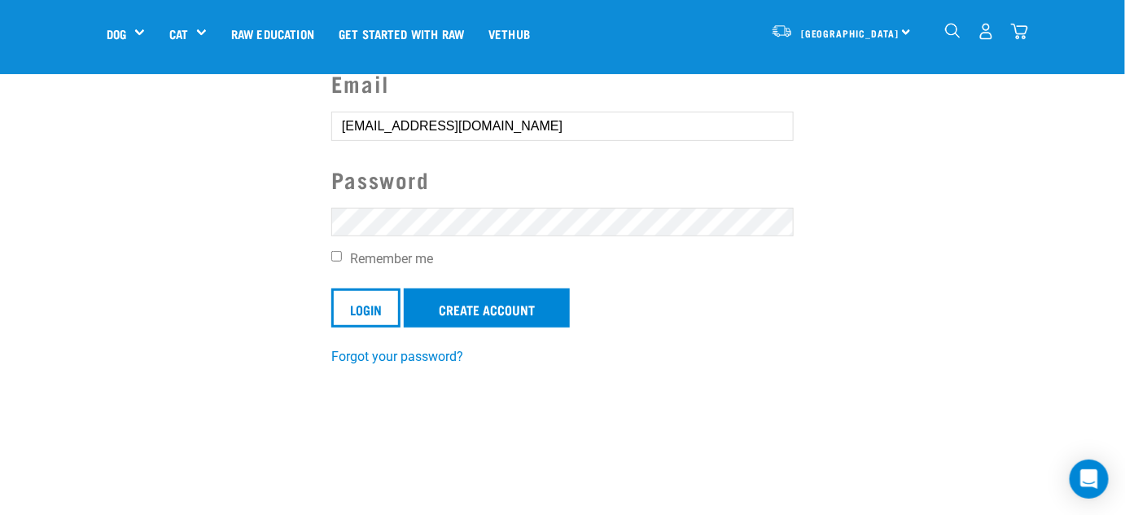
type input "healthalternatives95@outlook.com"
click at [358, 323] on input "Login" at bounding box center [365, 307] width 69 height 39
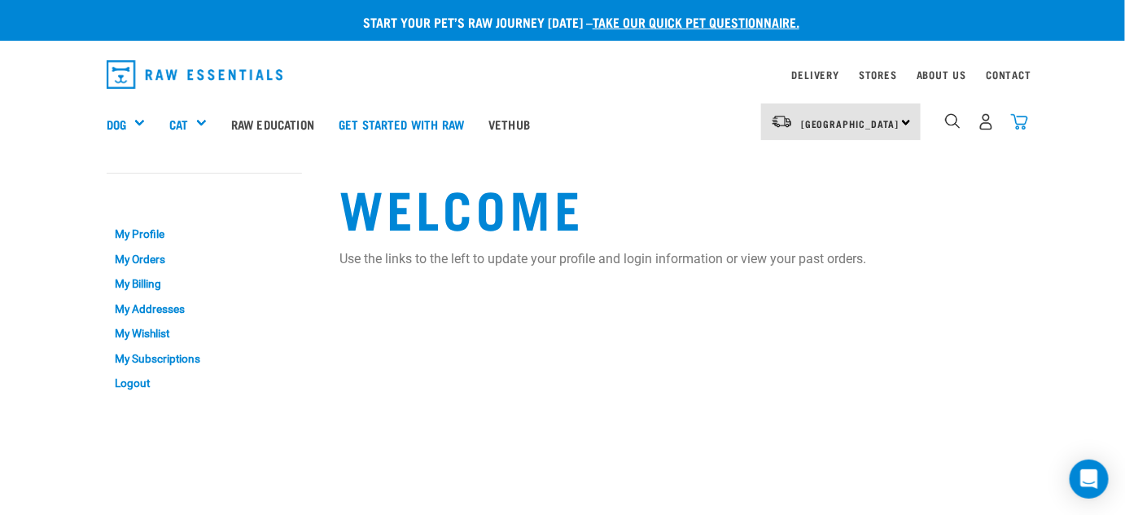
click at [1019, 117] on img "dropdown navigation" at bounding box center [1019, 121] width 17 height 17
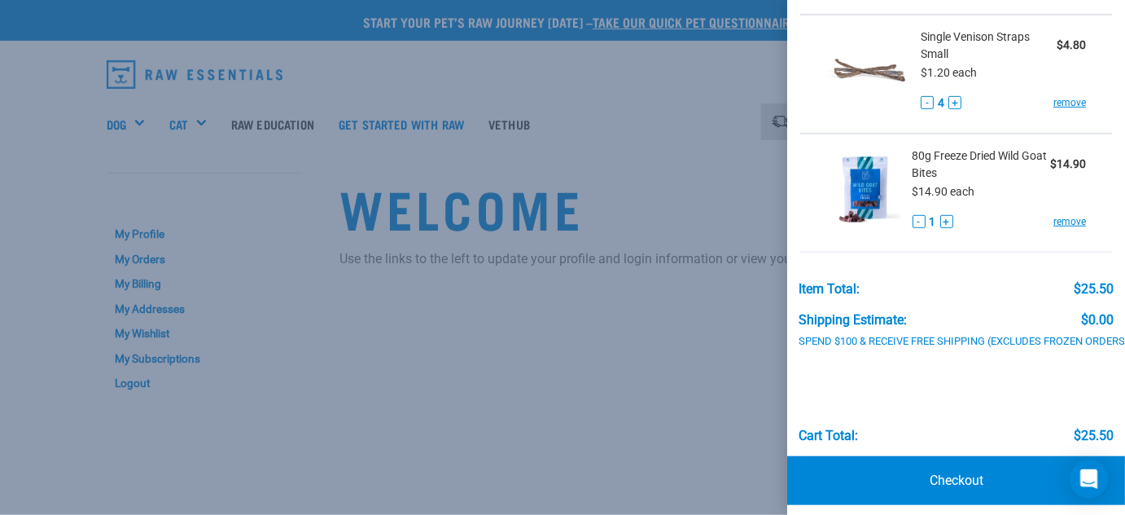
scroll to position [235, 0]
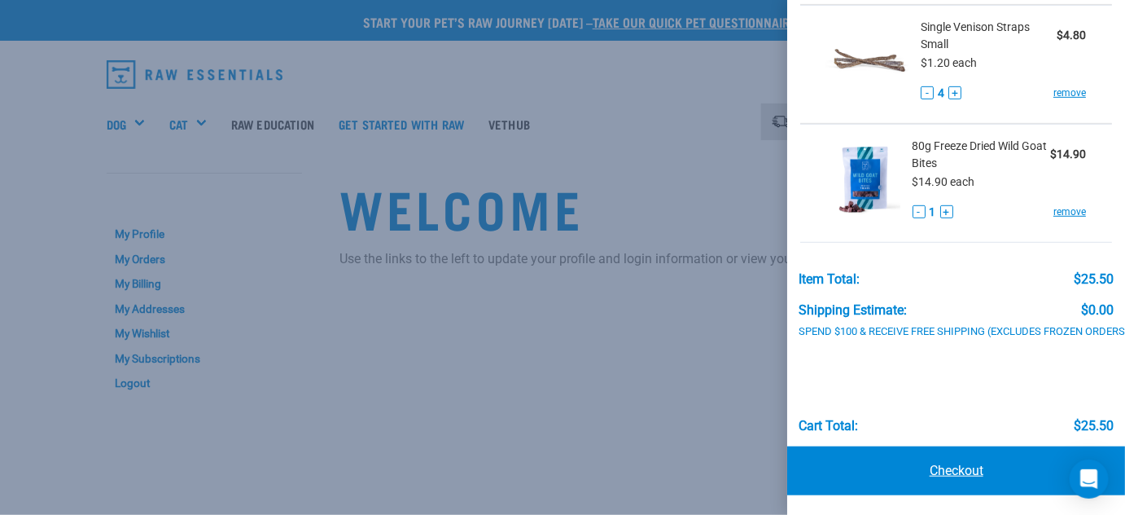
click at [929, 458] on link "Checkout" at bounding box center [956, 470] width 338 height 49
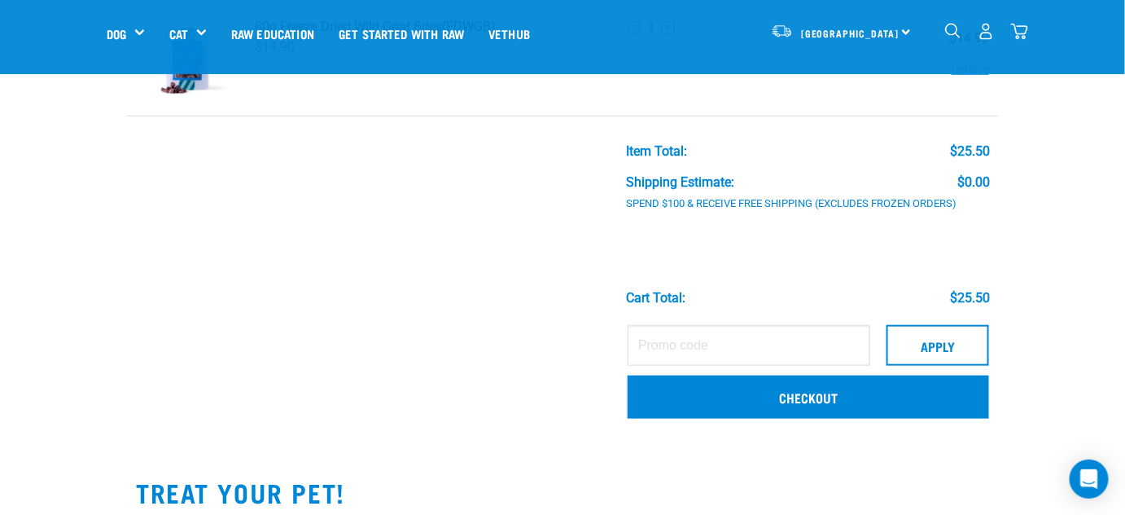
scroll to position [444, 0]
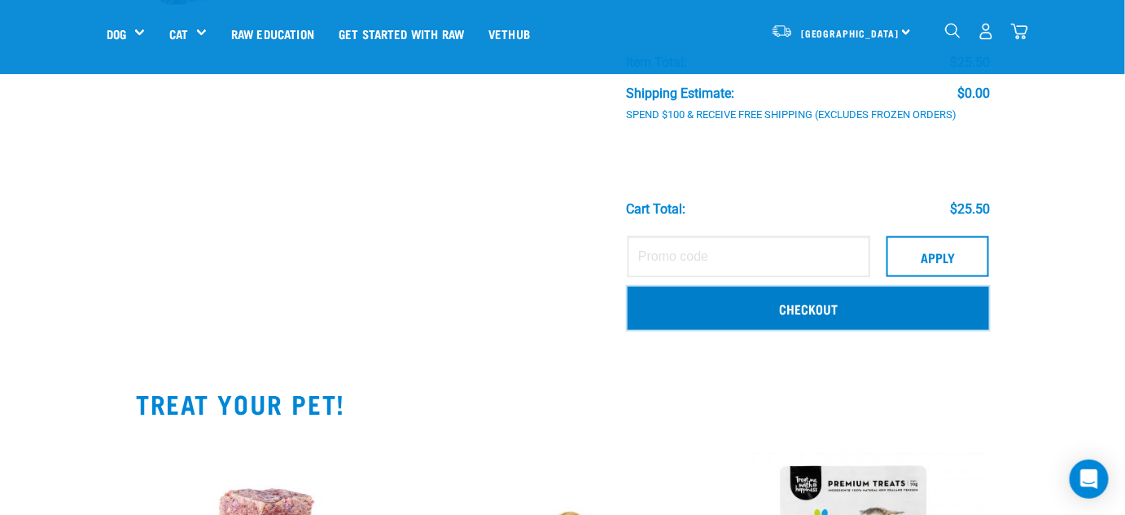
click at [809, 313] on link "Checkout" at bounding box center [809, 308] width 362 height 42
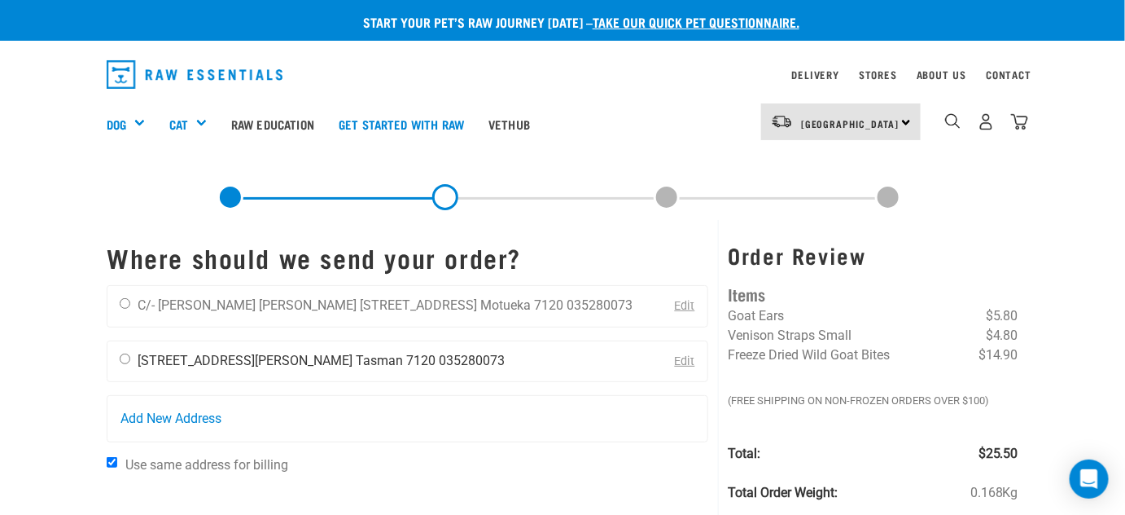
click at [125, 356] on input "radio" at bounding box center [125, 358] width 11 height 11
radio input "true"
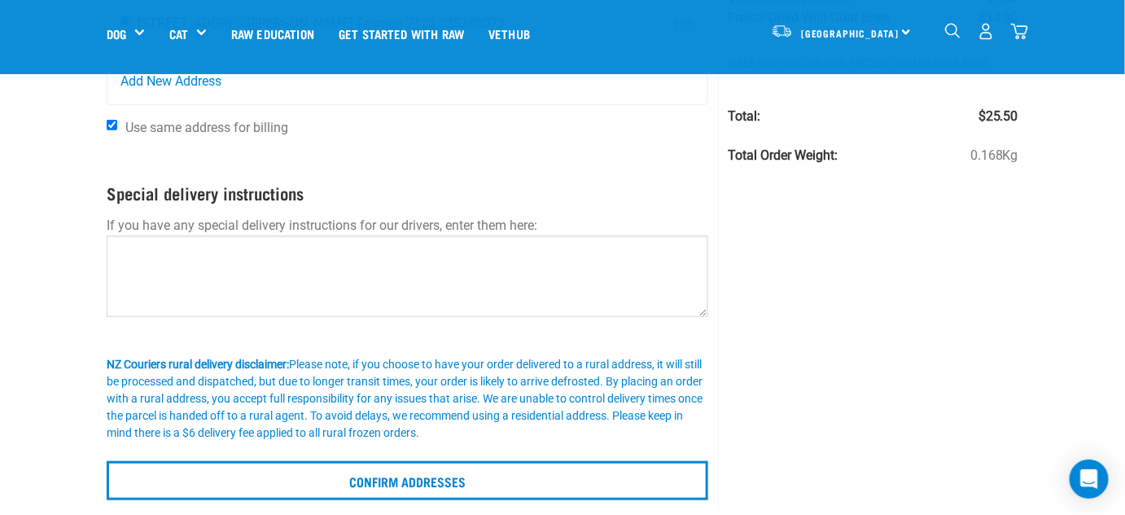
scroll to position [370, 0]
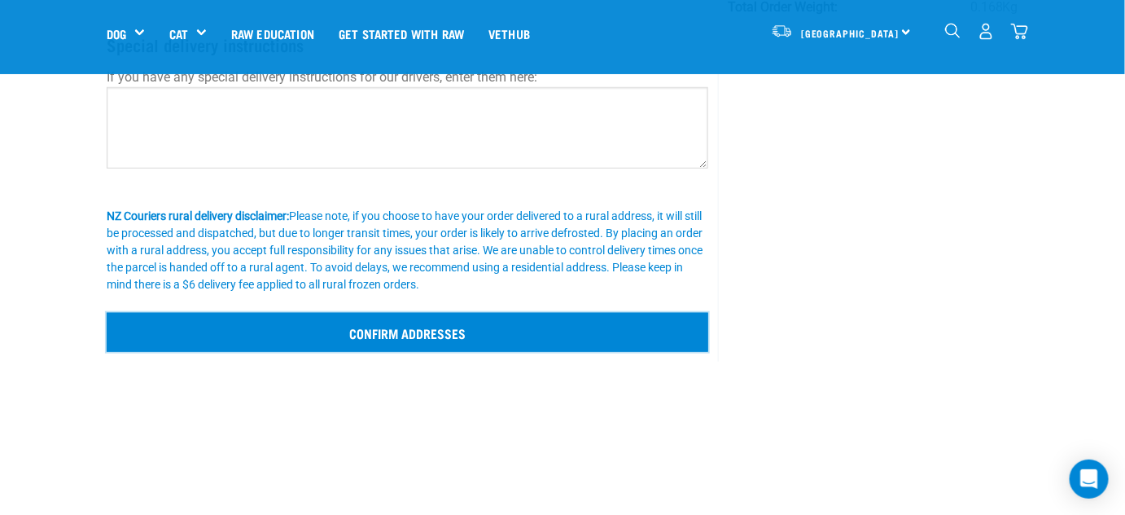
click at [395, 332] on input "Confirm addresses" at bounding box center [408, 332] width 602 height 39
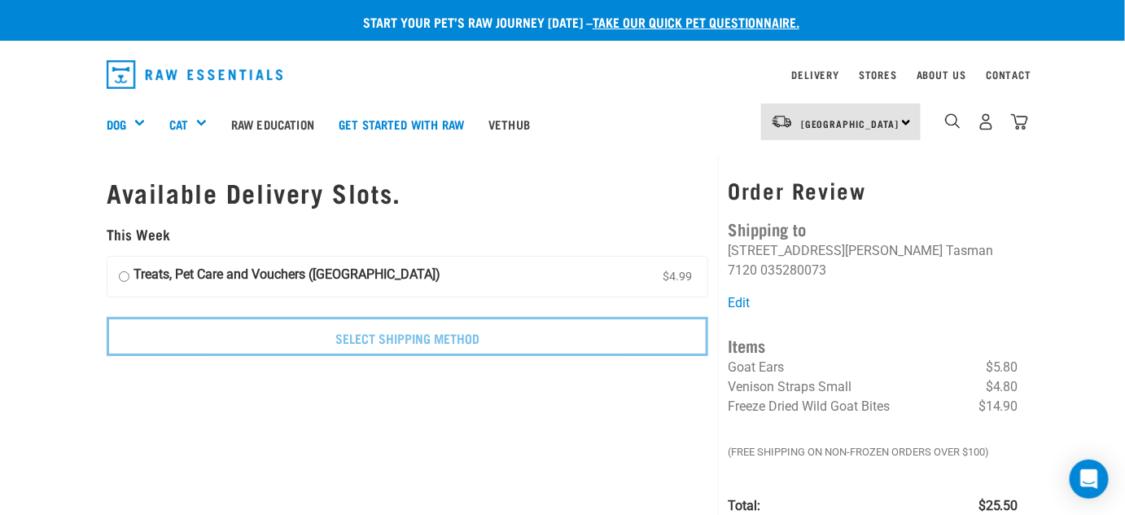
click at [121, 272] on input "Treats, Pet Care and Vouchers (South Island) $4.99" at bounding box center [124, 277] width 11 height 24
radio input "true"
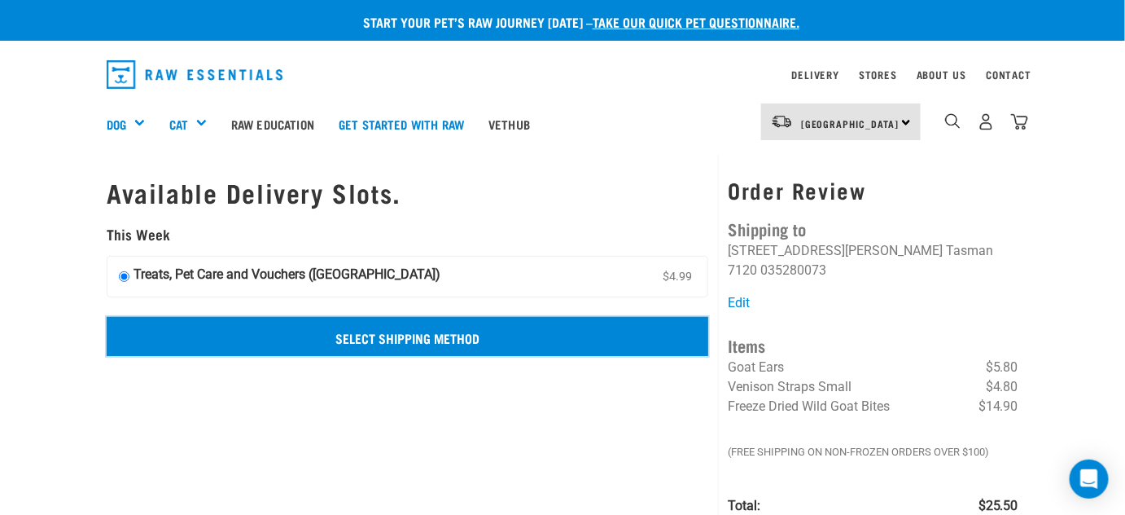
click at [405, 335] on input "Select Shipping Method" at bounding box center [408, 336] width 602 height 39
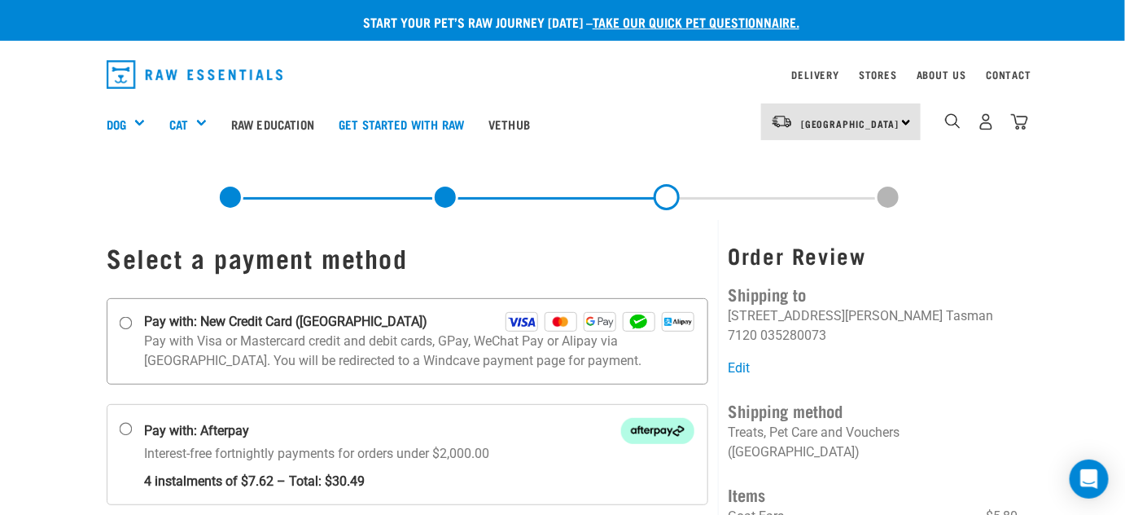
click at [124, 322] on input "Pay with: New Credit Card ([GEOGRAPHIC_DATA])" at bounding box center [126, 322] width 13 height 13
radio input "true"
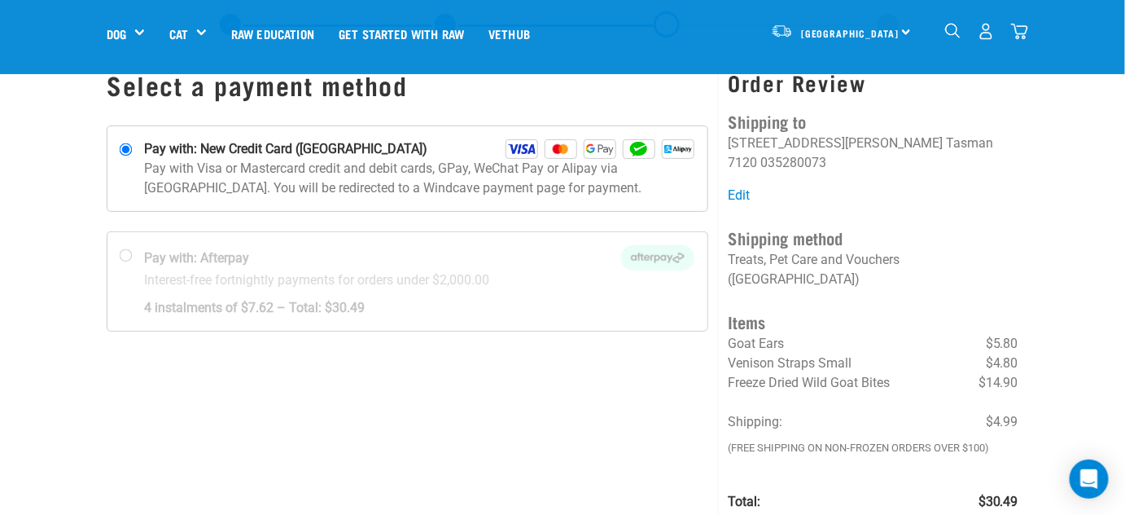
scroll to position [147, 0]
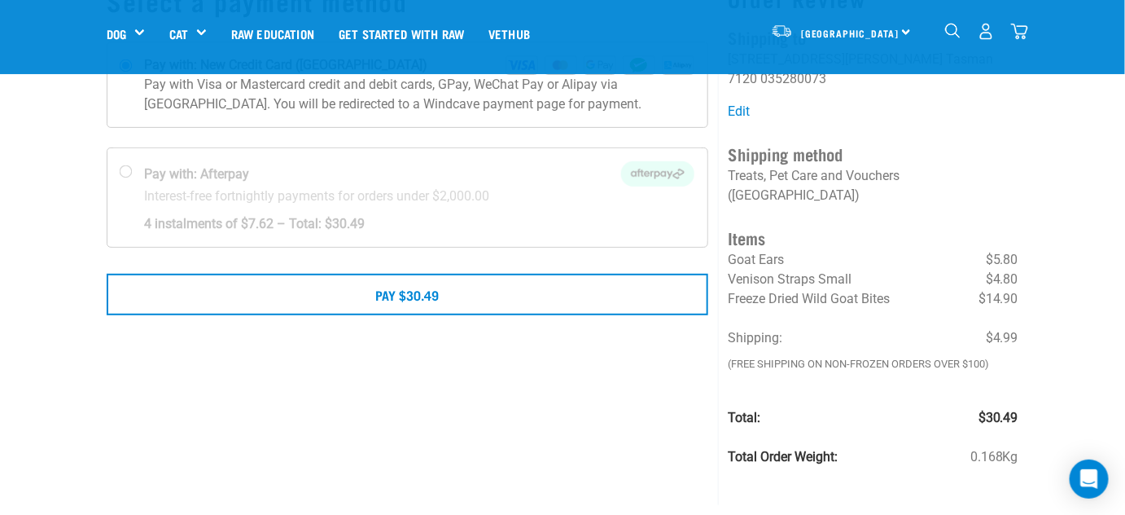
scroll to position [147, 0]
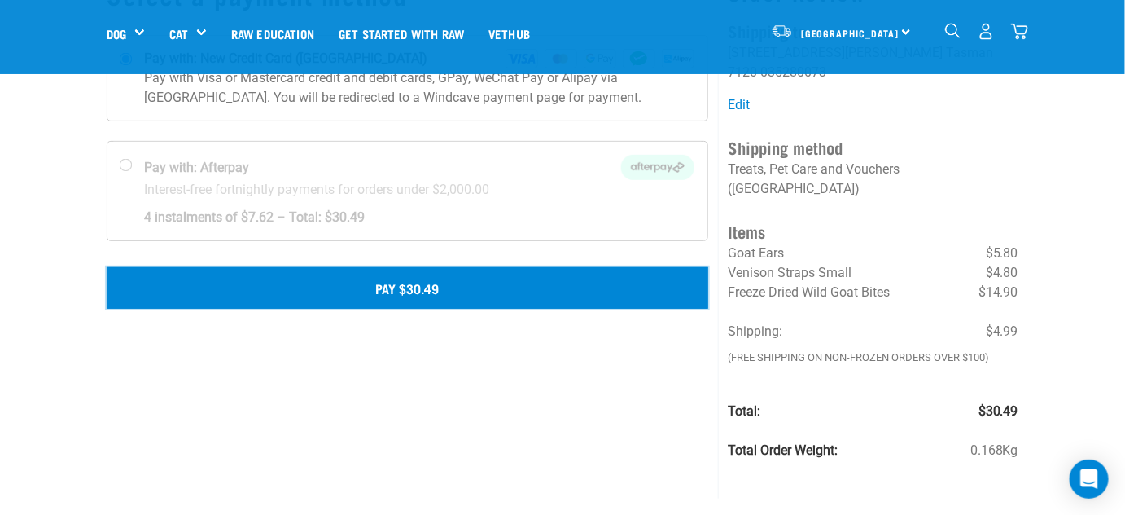
click at [410, 290] on button "Pay $30.49" at bounding box center [408, 287] width 602 height 41
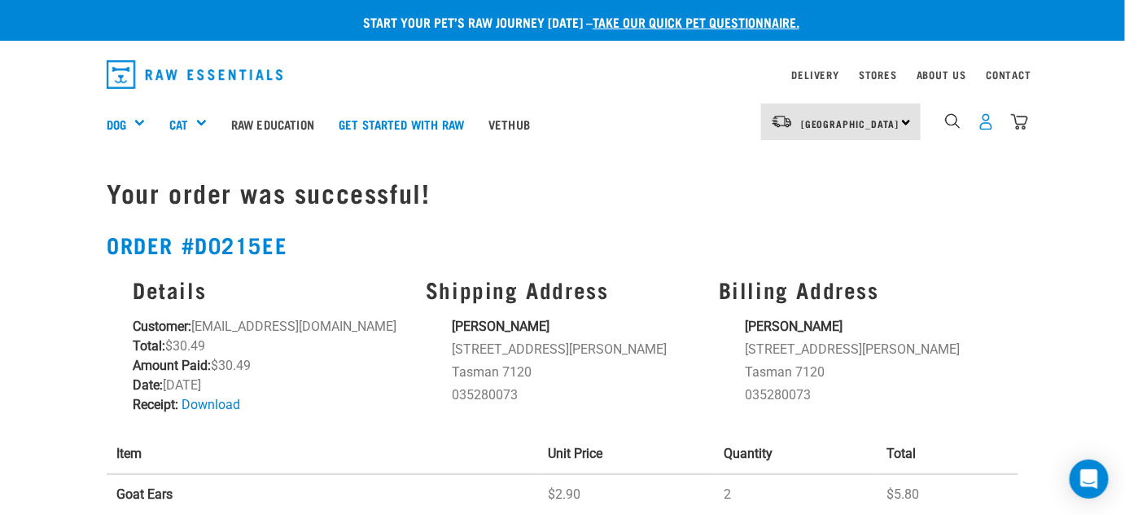
click at [985, 123] on img "dropdown navigation" at bounding box center [986, 121] width 17 height 17
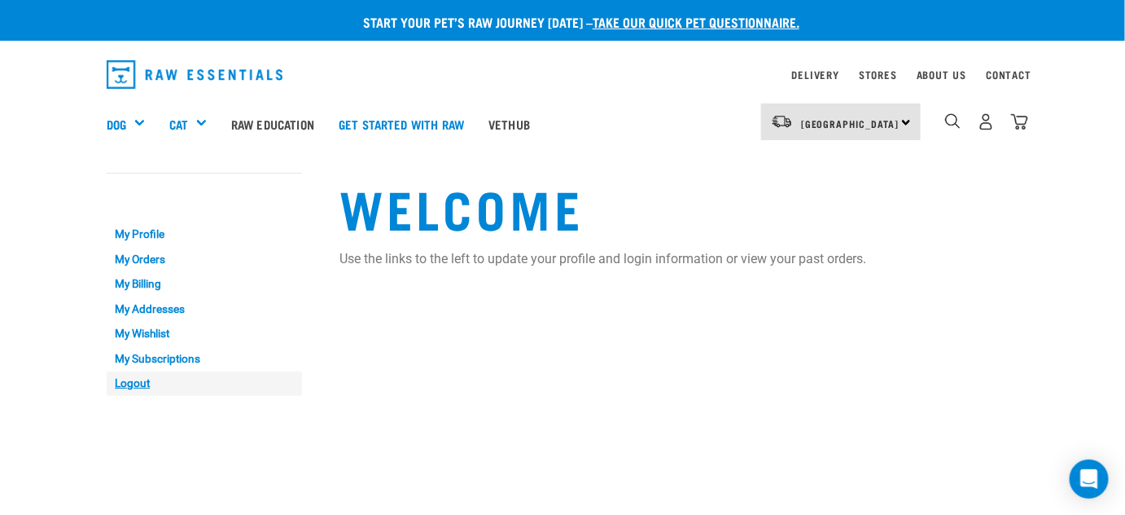
click at [134, 388] on link "Logout" at bounding box center [204, 383] width 195 height 25
